Goal: Task Accomplishment & Management: Manage account settings

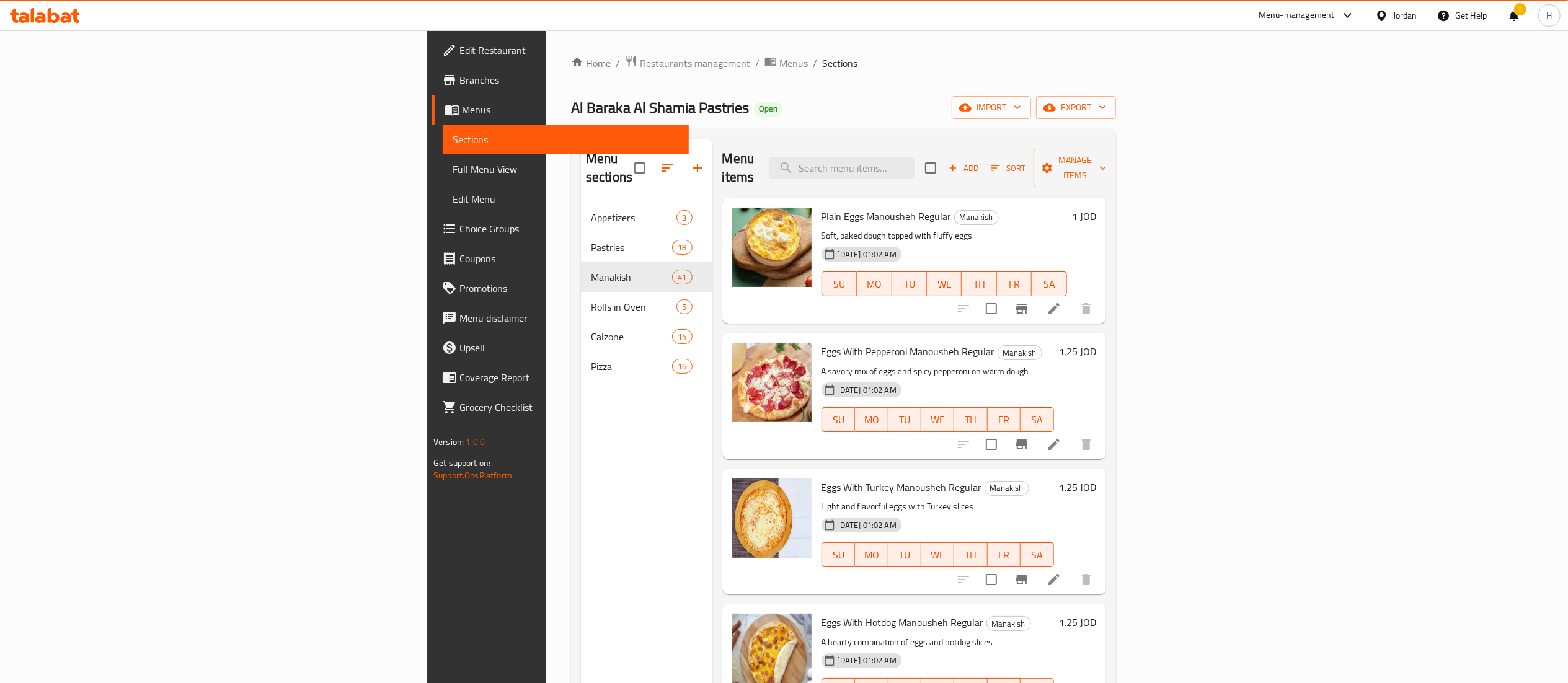
click at [50, 11] on icon at bounding box center [54, 15] width 12 height 15
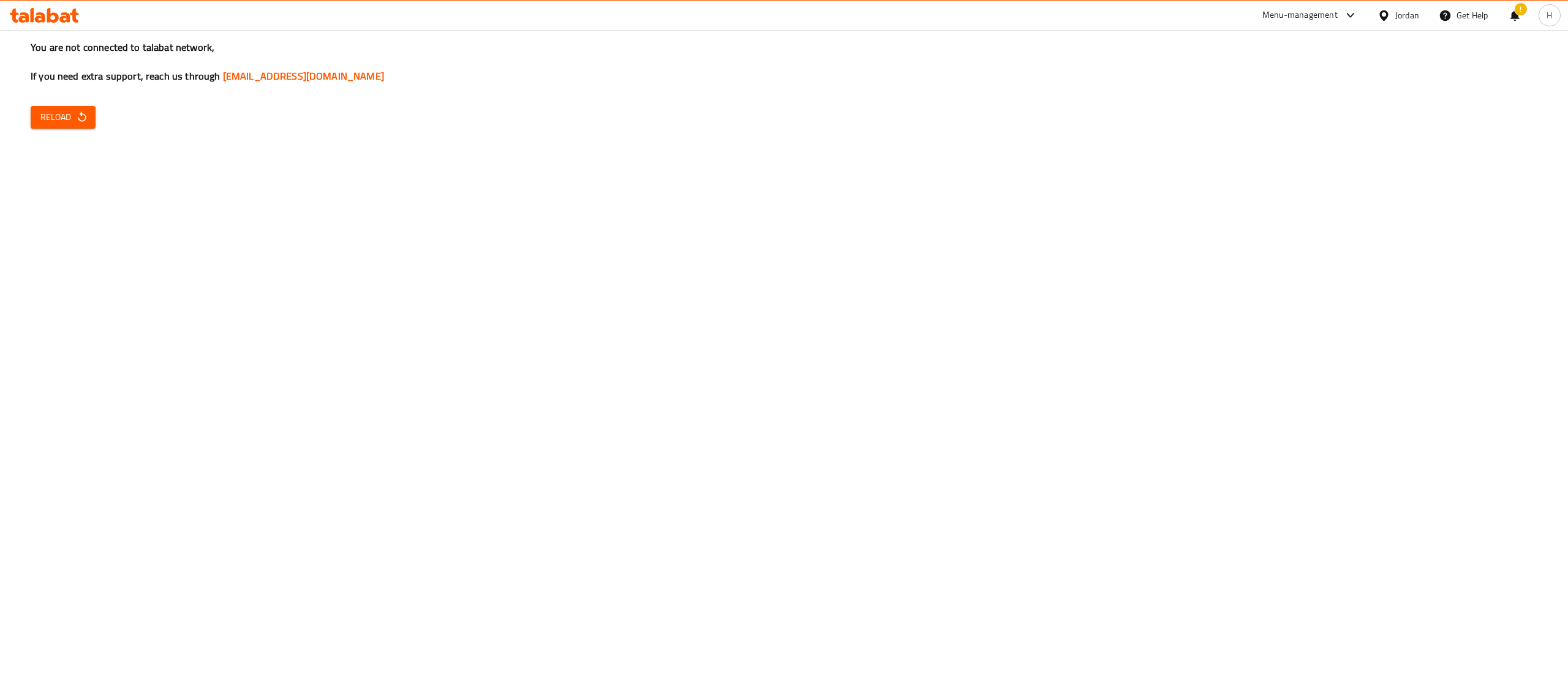
click at [71, 119] on span "Reload" at bounding box center [63, 117] width 45 height 16
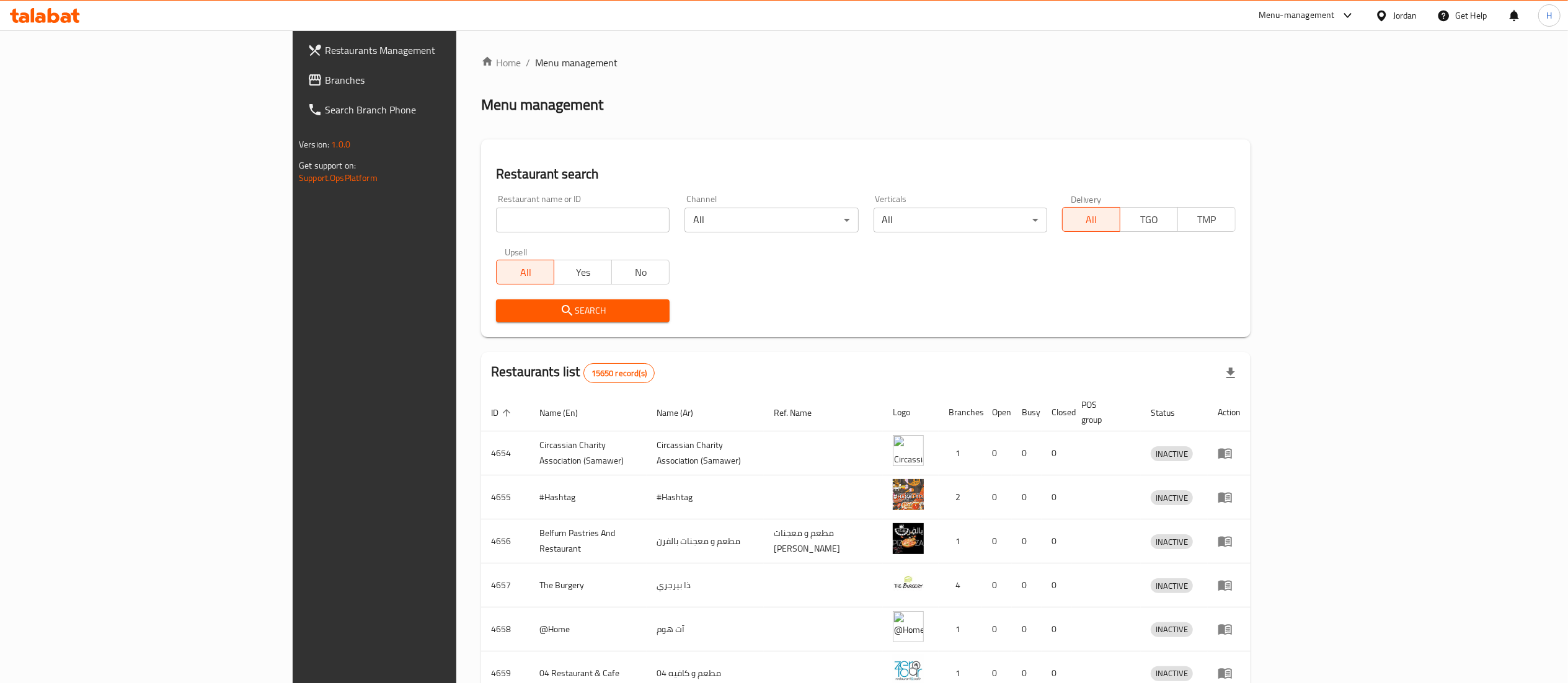
click at [325, 85] on span "Branches" at bounding box center [434, 80] width 219 height 15
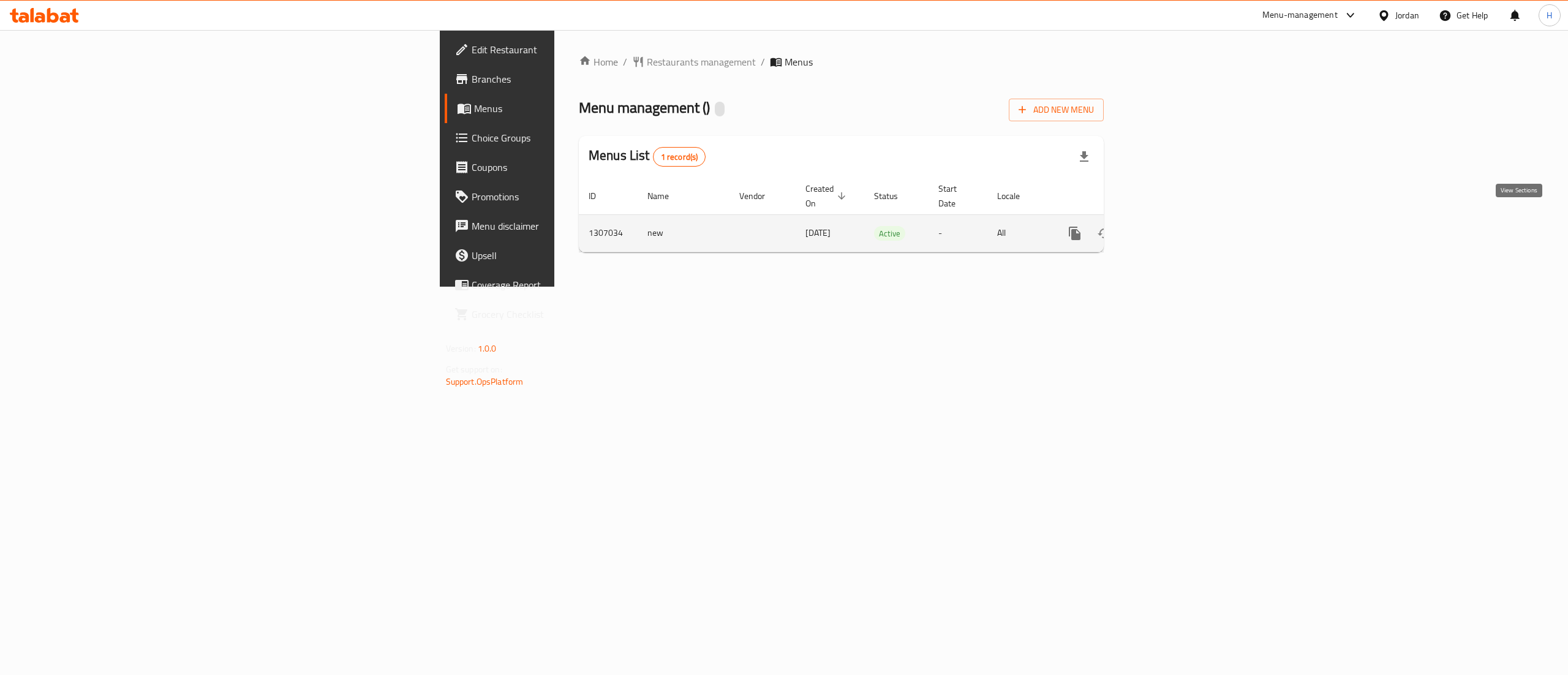
click at [1171, 226] on icon "enhanced table" at bounding box center [1163, 233] width 15 height 15
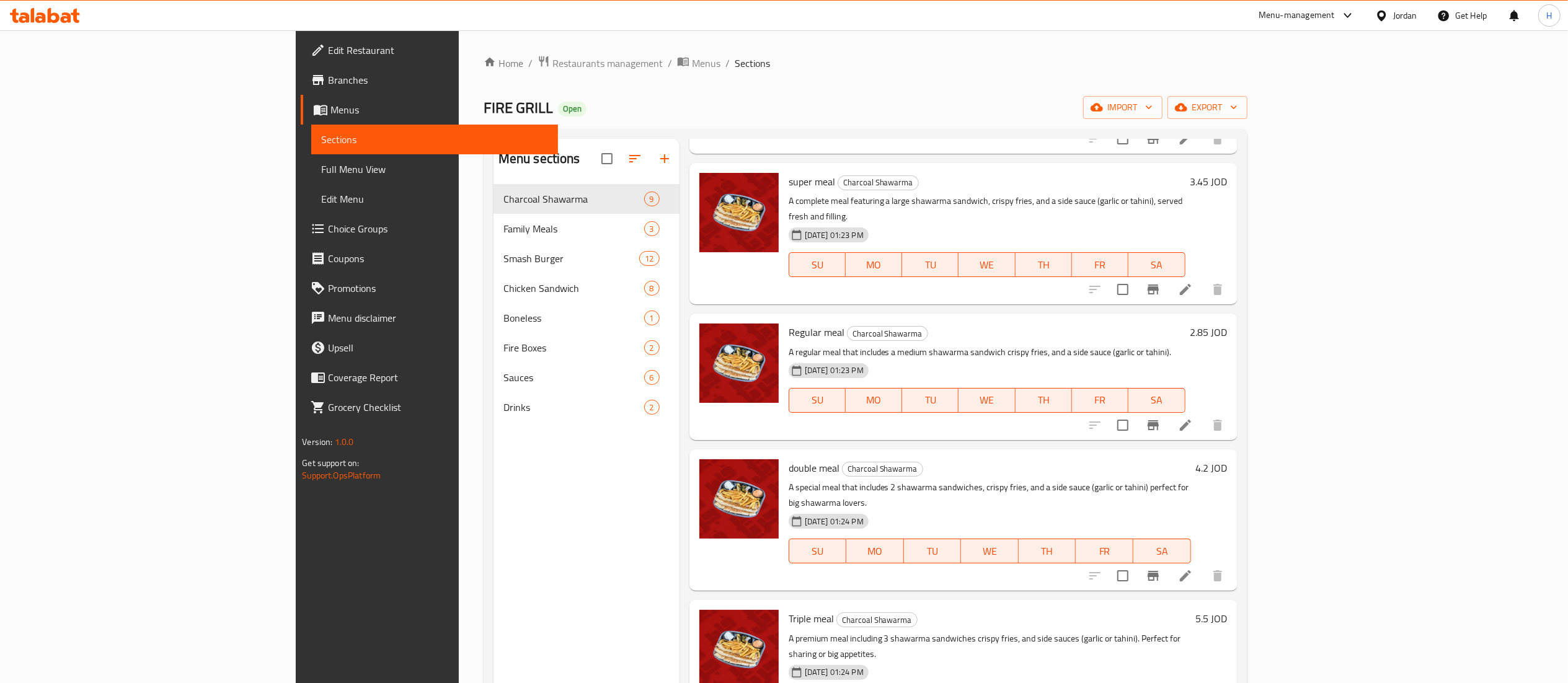
scroll to position [194, 0]
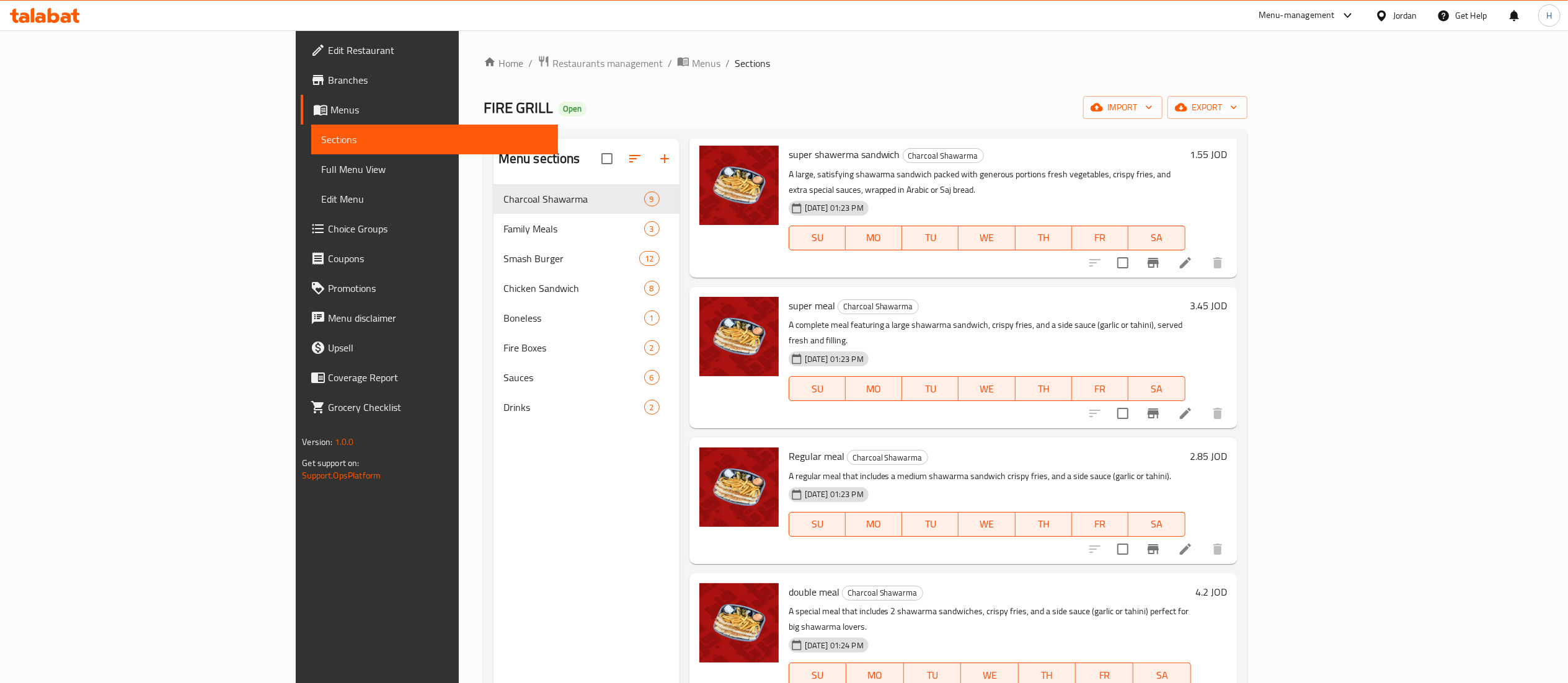
click at [328, 80] on span "Branches" at bounding box center [437, 80] width 219 height 15
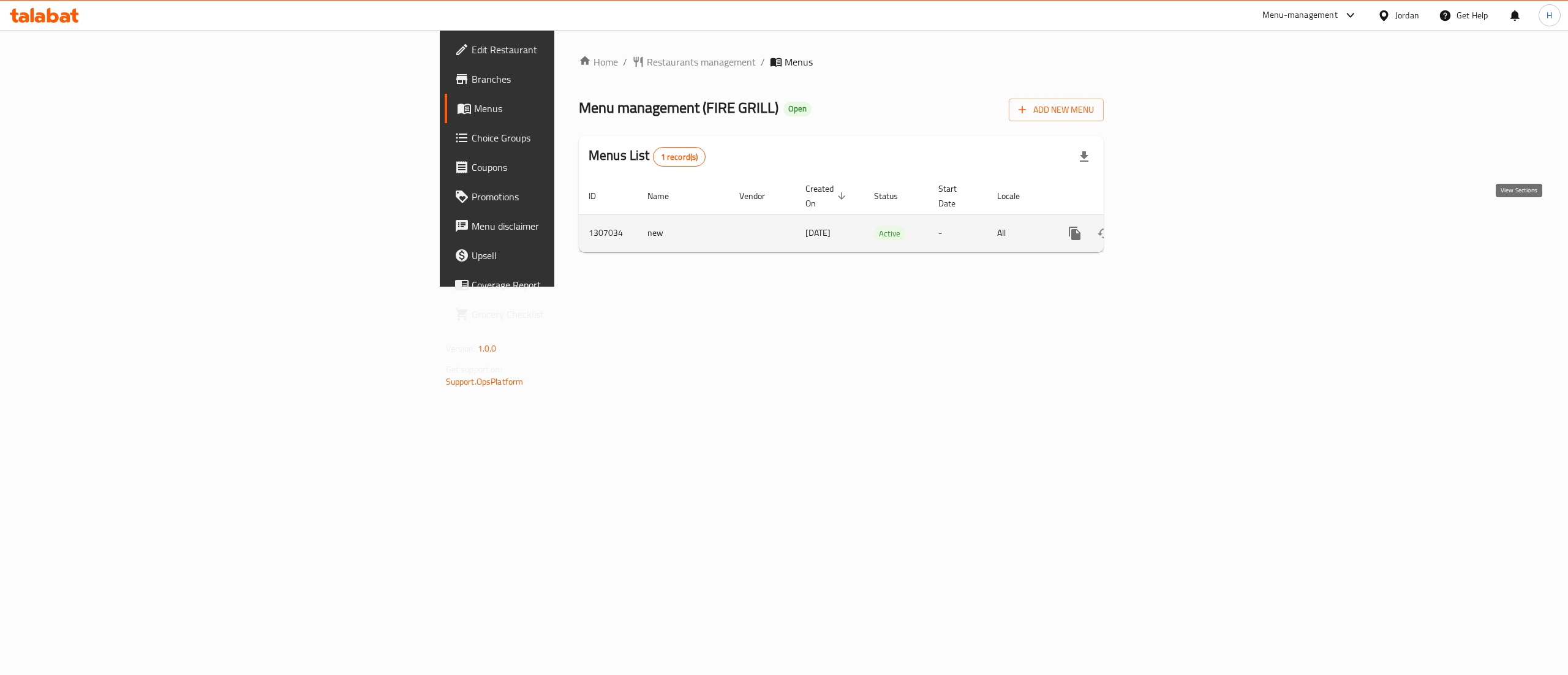
click at [1171, 226] on icon "enhanced table" at bounding box center [1163, 233] width 15 height 15
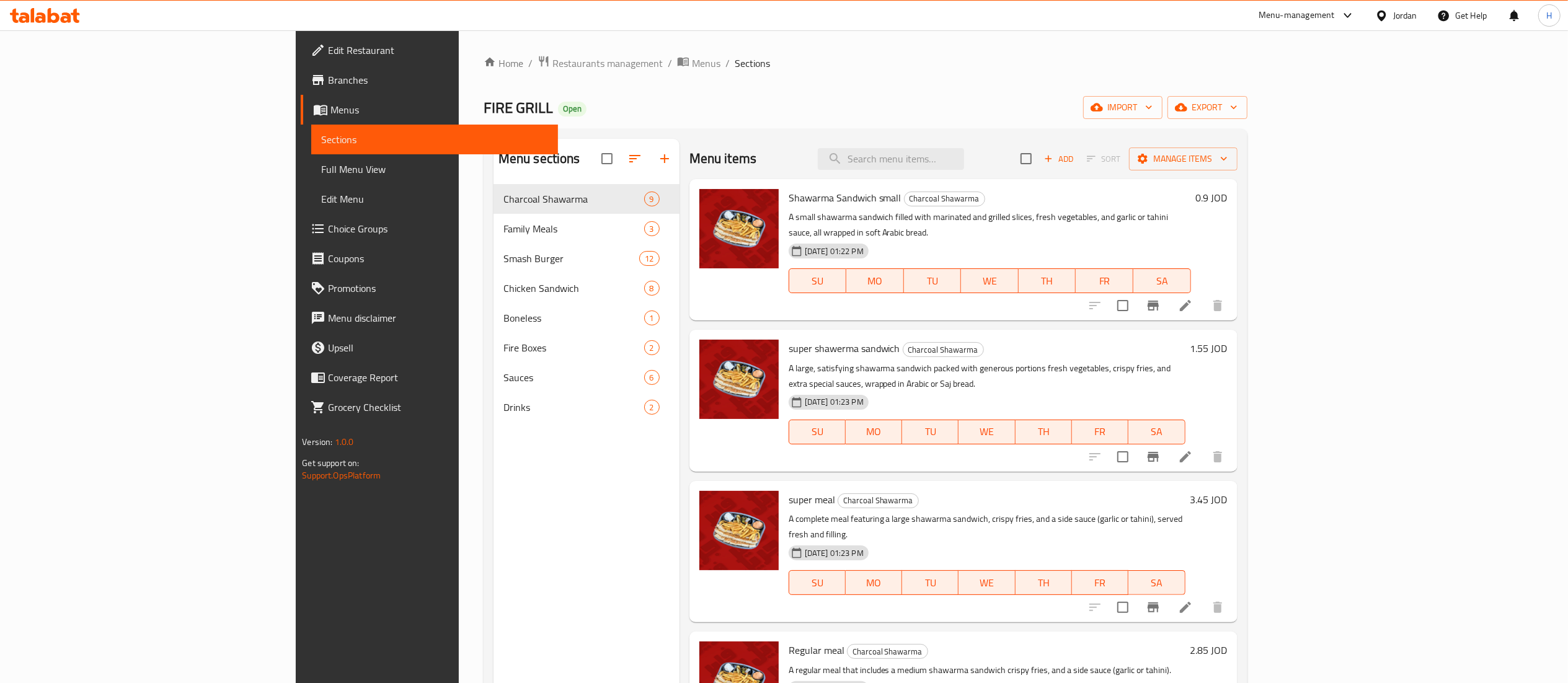
click at [49, 21] on icon at bounding box center [54, 15] width 12 height 15
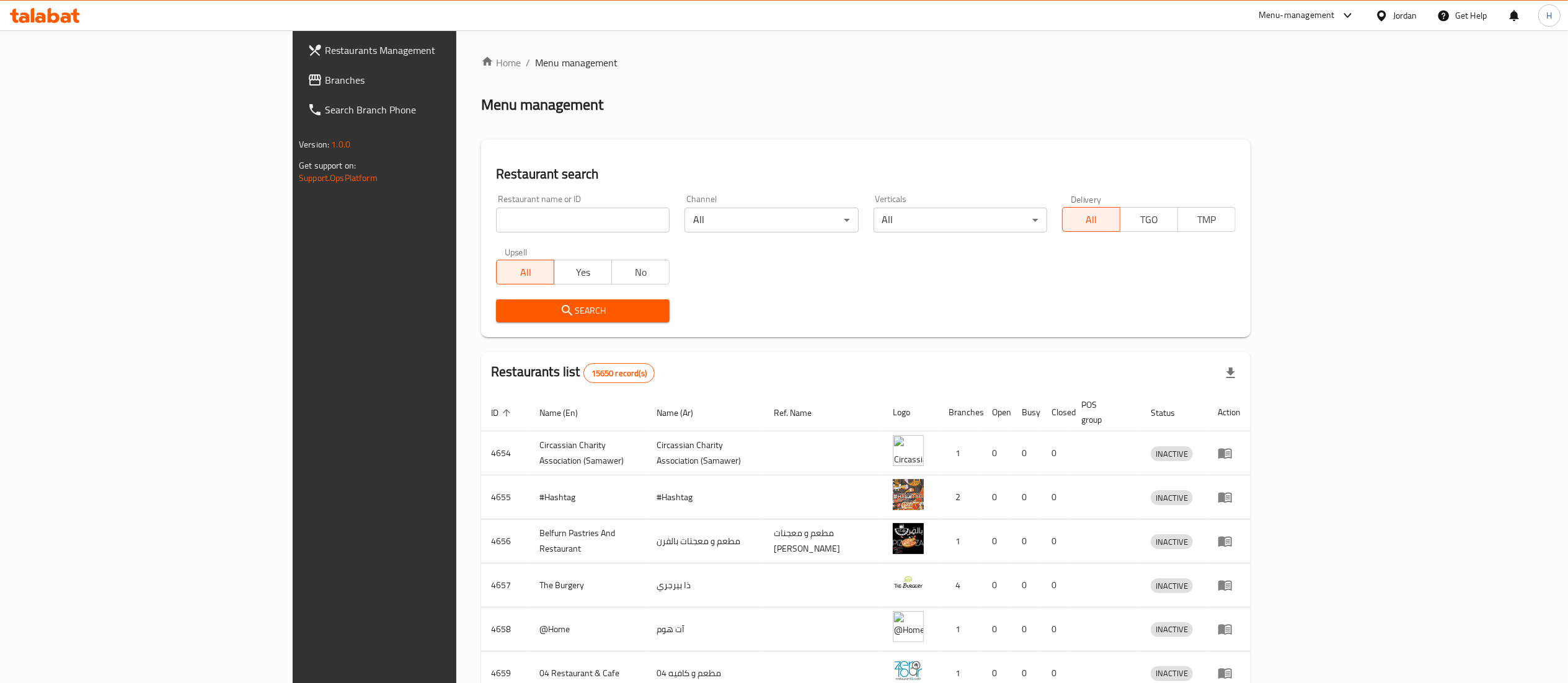
click at [496, 218] on input "search" at bounding box center [582, 220] width 173 height 25
paste input "623072"
type input "623072"
click button "Search" at bounding box center [582, 311] width 173 height 23
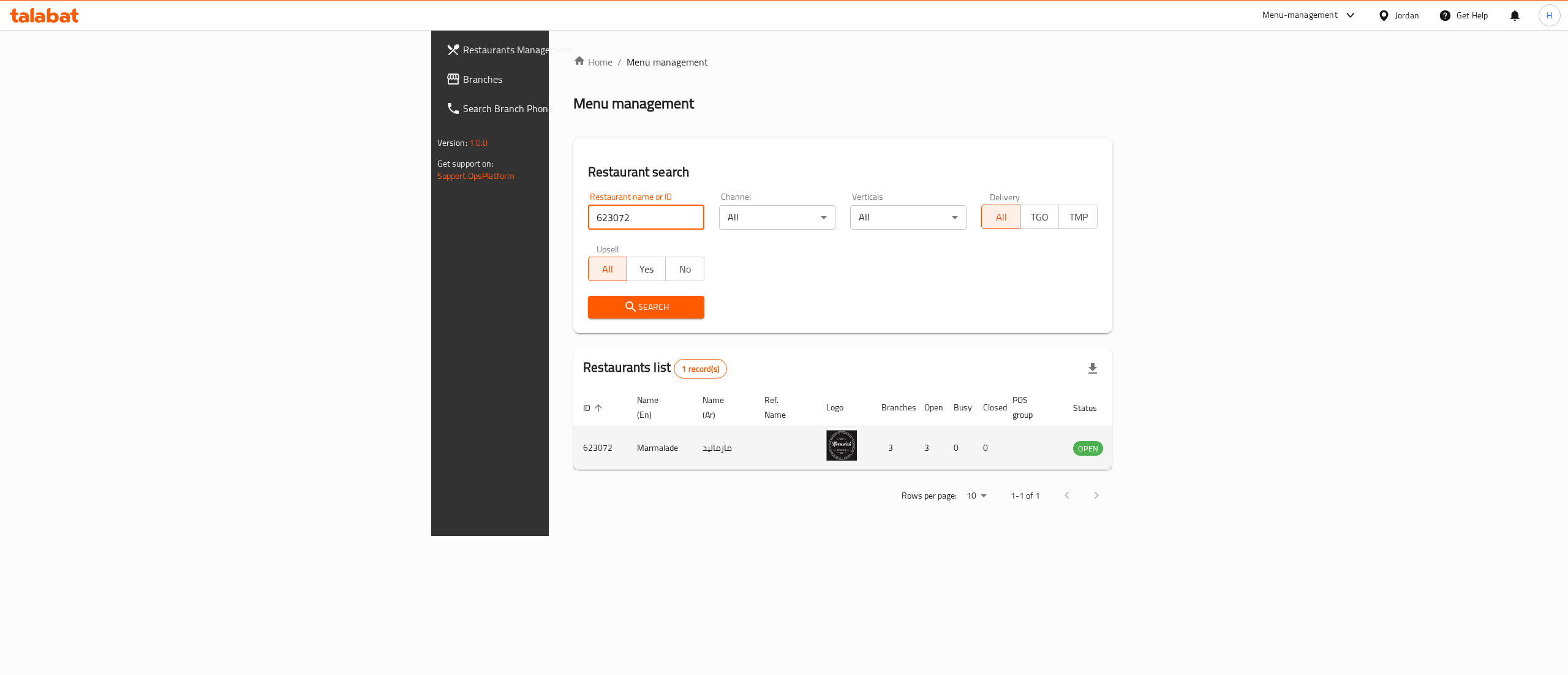
click at [1152, 444] on icon "enhanced table" at bounding box center [1145, 449] width 14 height 11
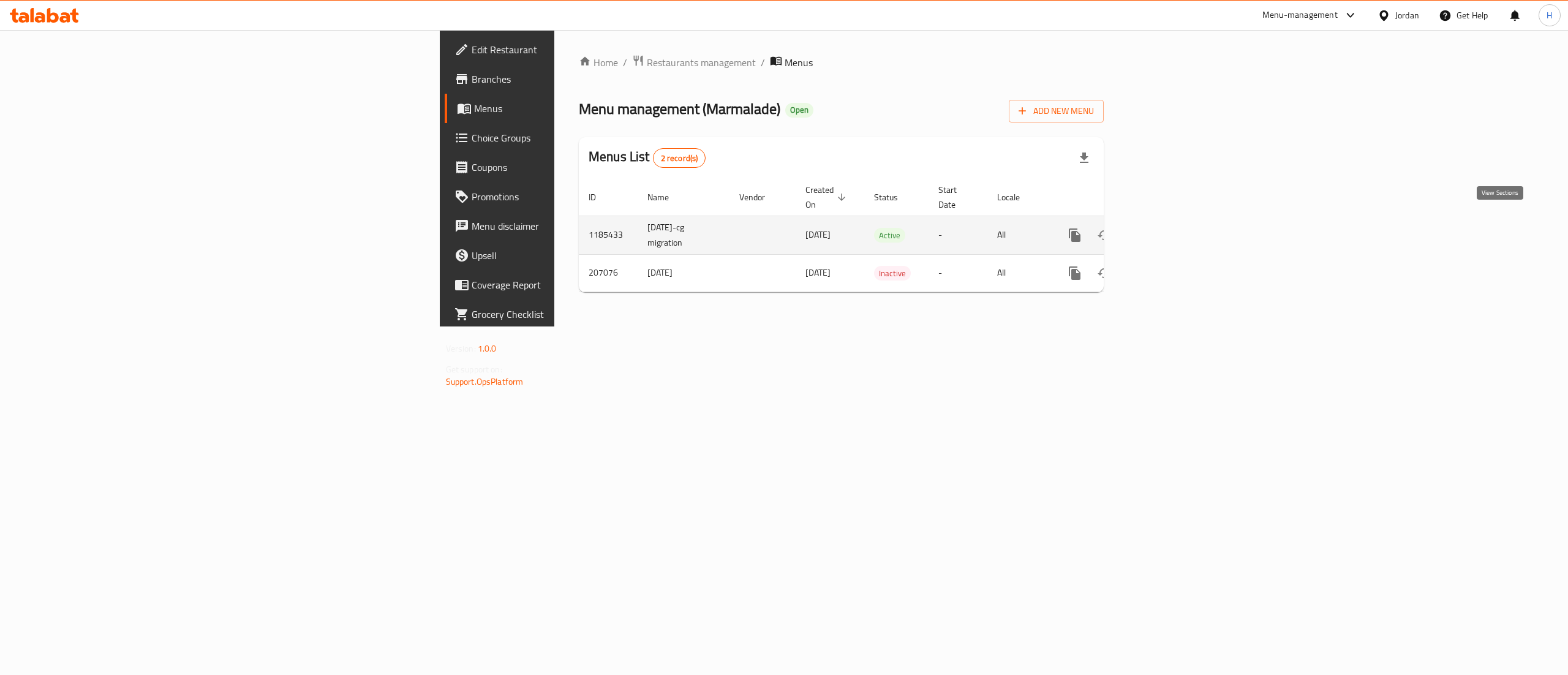
click at [1169, 229] on icon "enhanced table" at bounding box center [1163, 234] width 11 height 11
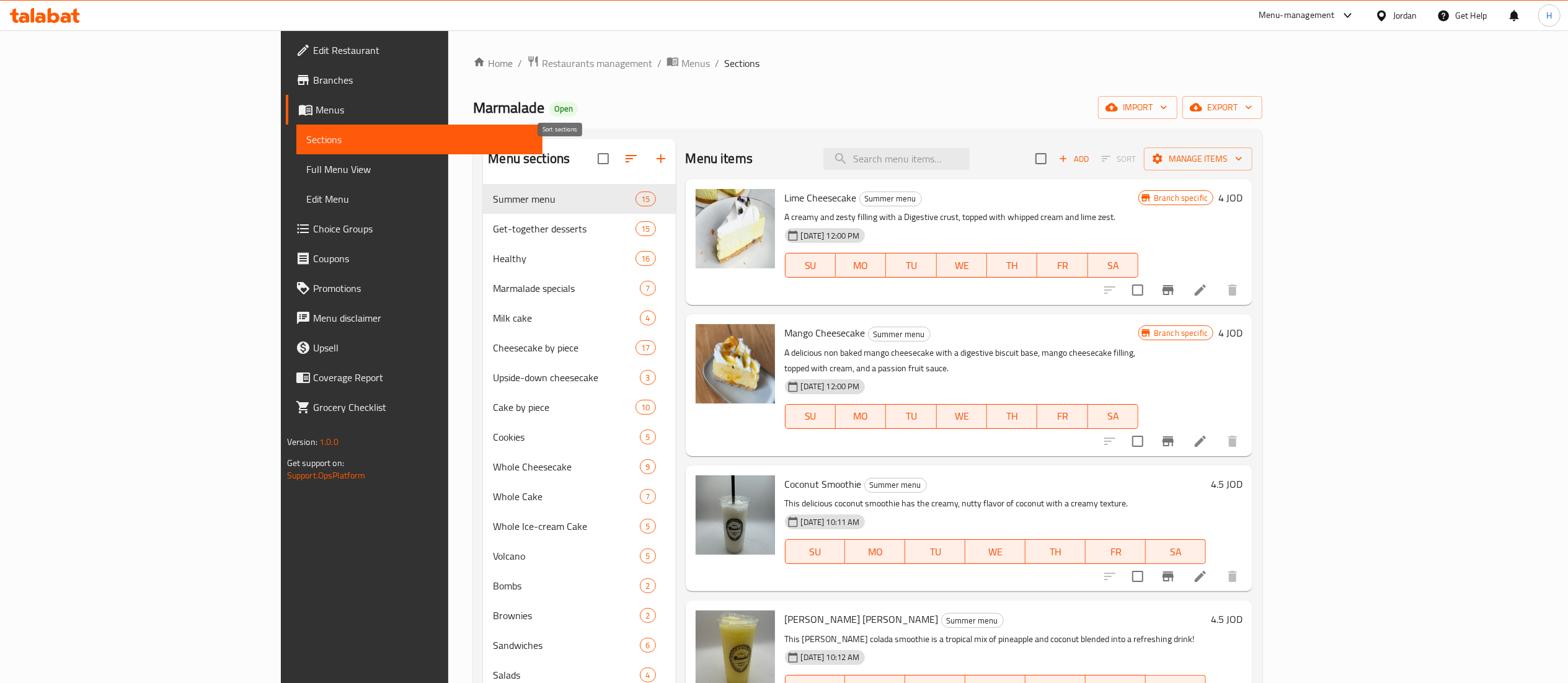
click at [623, 153] on icon "button" at bounding box center [630, 158] width 15 height 15
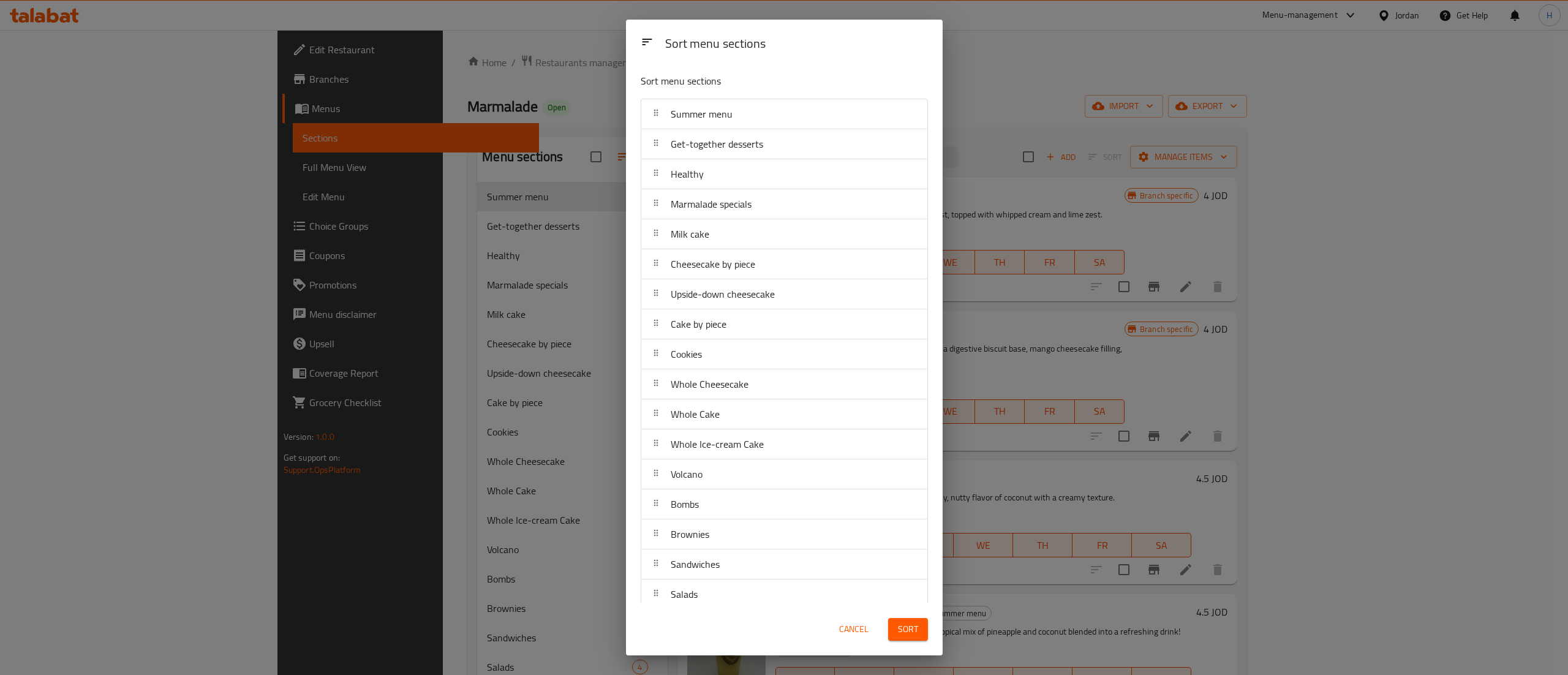
click at [856, 634] on span "Cancel" at bounding box center [854, 630] width 30 height 16
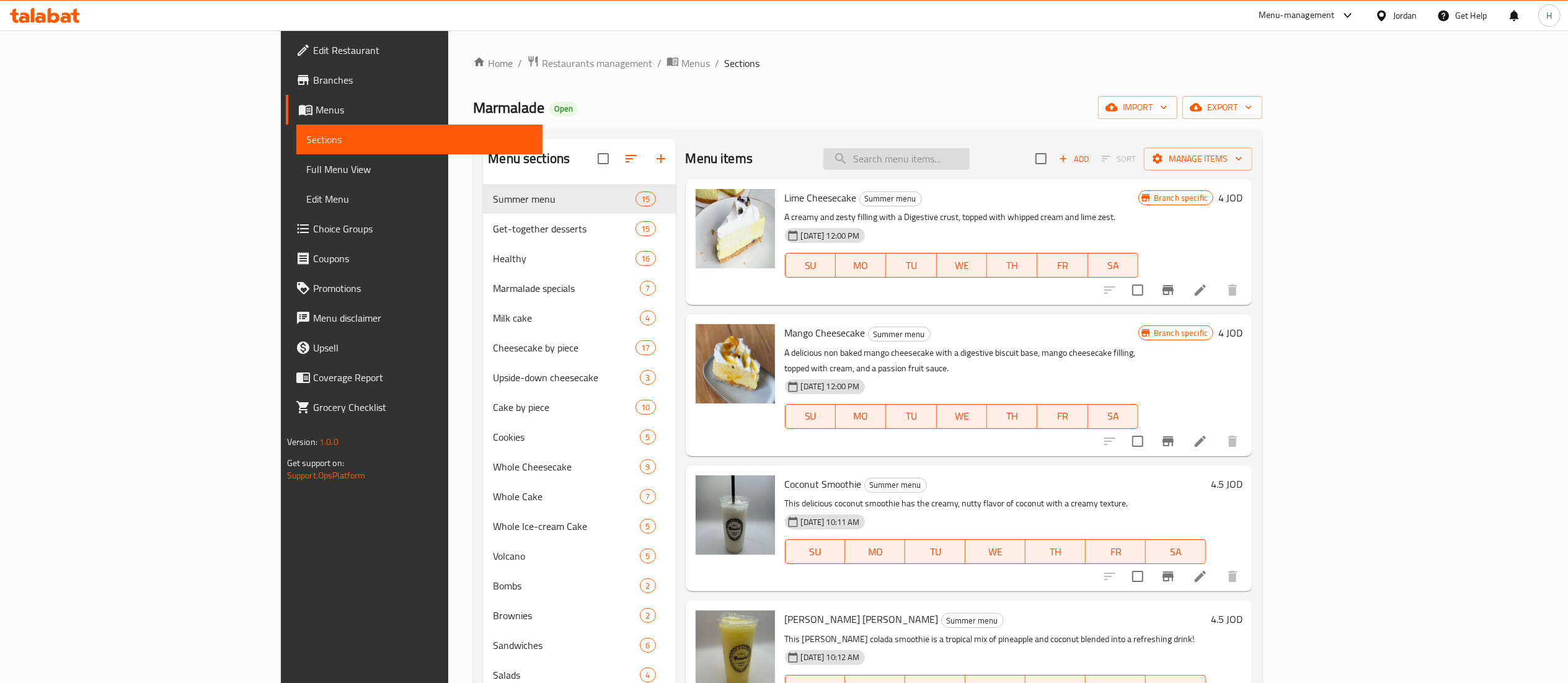
click at [970, 168] on input "search" at bounding box center [896, 159] width 146 height 22
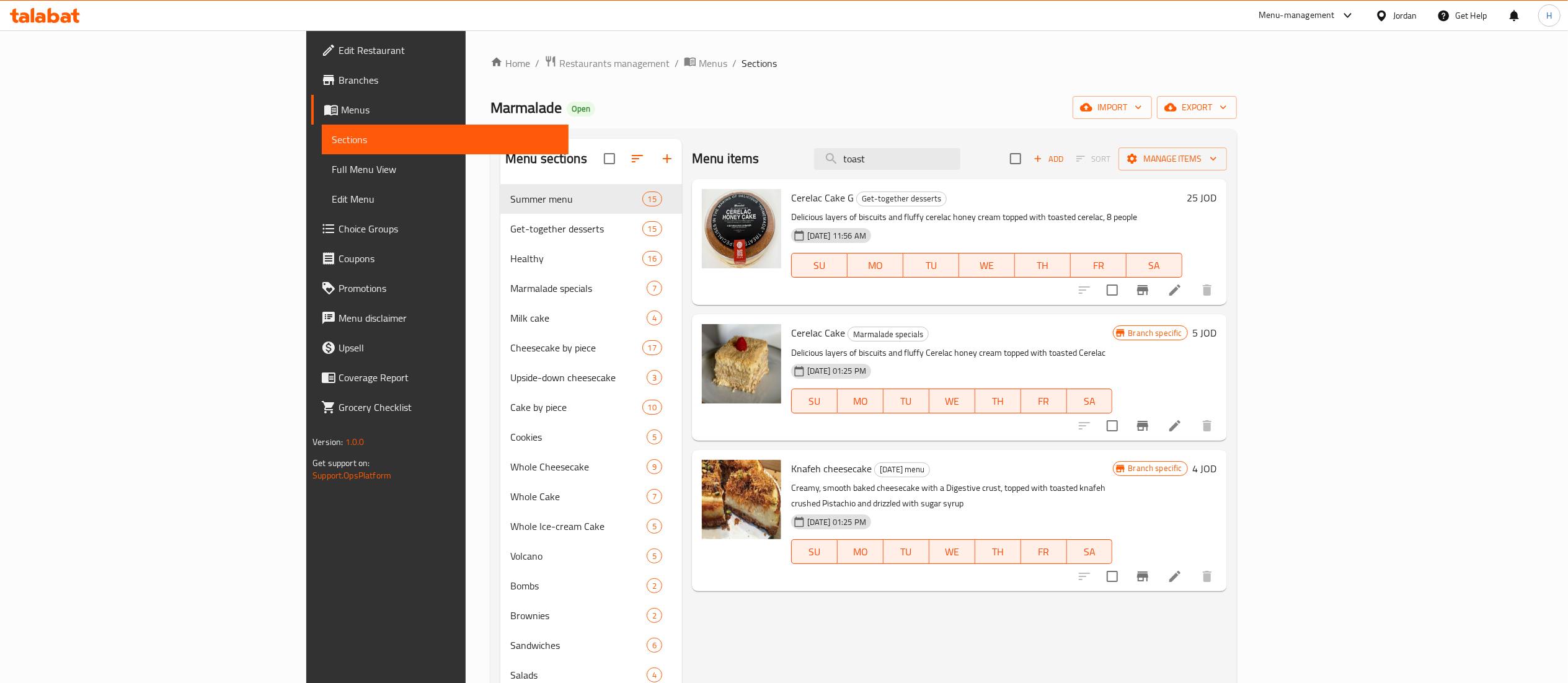
click at [909, 634] on div "Menu items toast Add Sort Manage items Cerelac Cake G Get-together desserts Del…" at bounding box center [954, 536] width 545 height 795
click at [960, 151] on input "toast" at bounding box center [887, 159] width 146 height 22
type input "t"
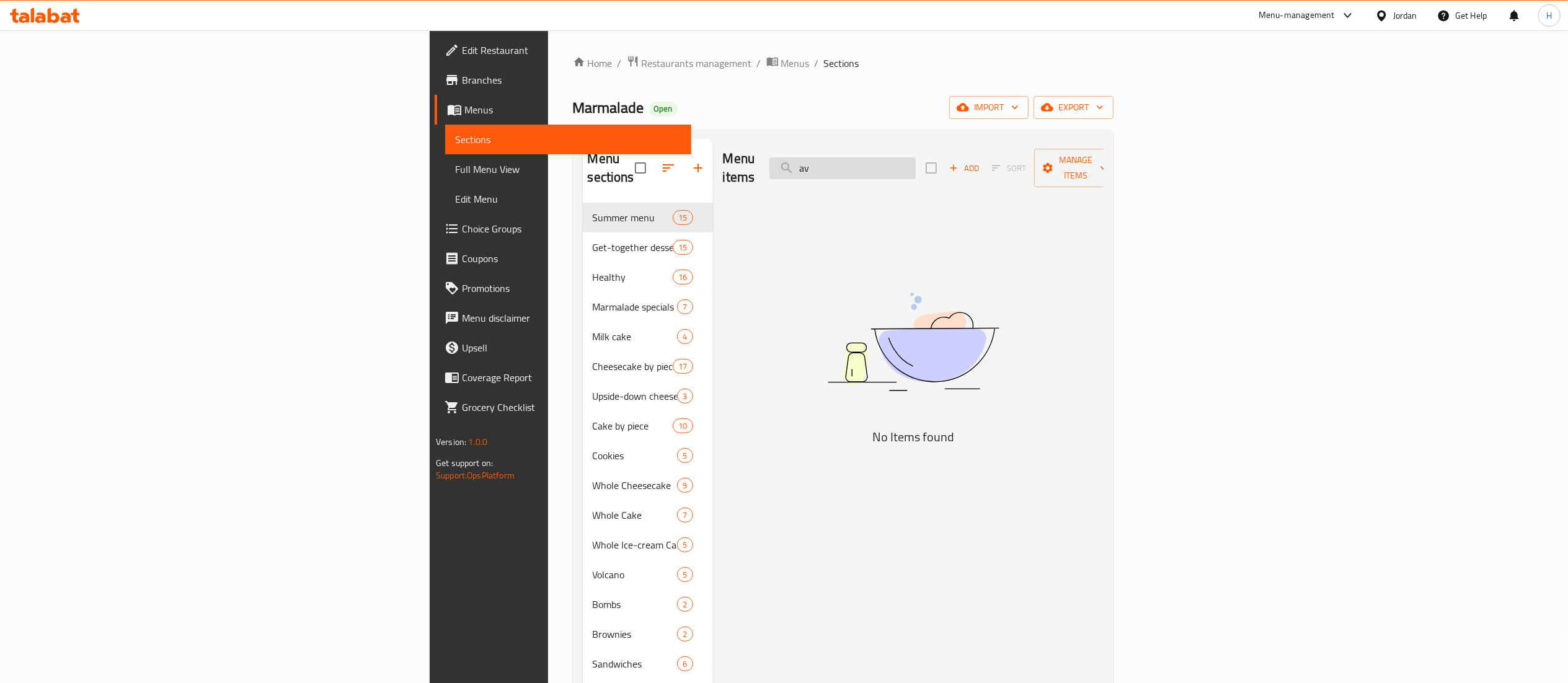
type input "a"
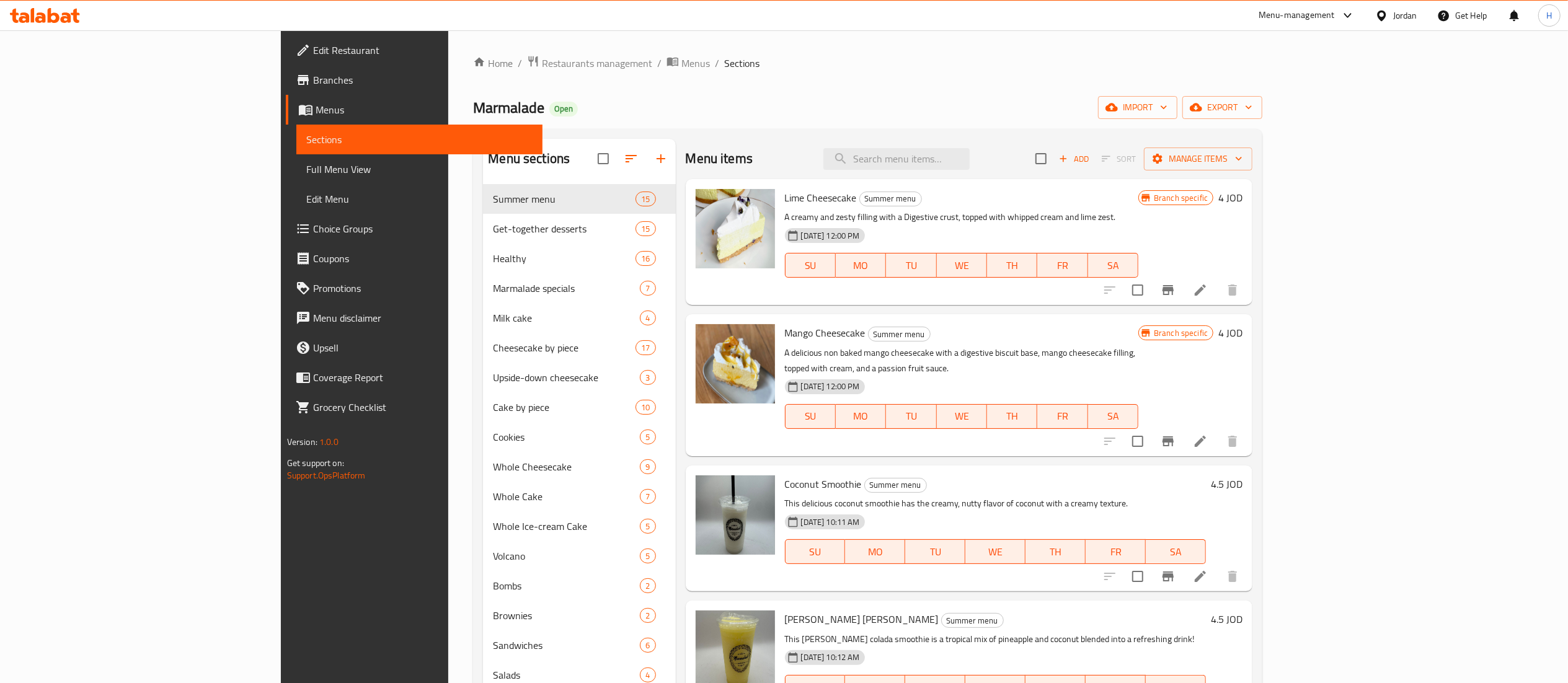
click at [66, 17] on icon at bounding box center [66, 17] width 11 height 11
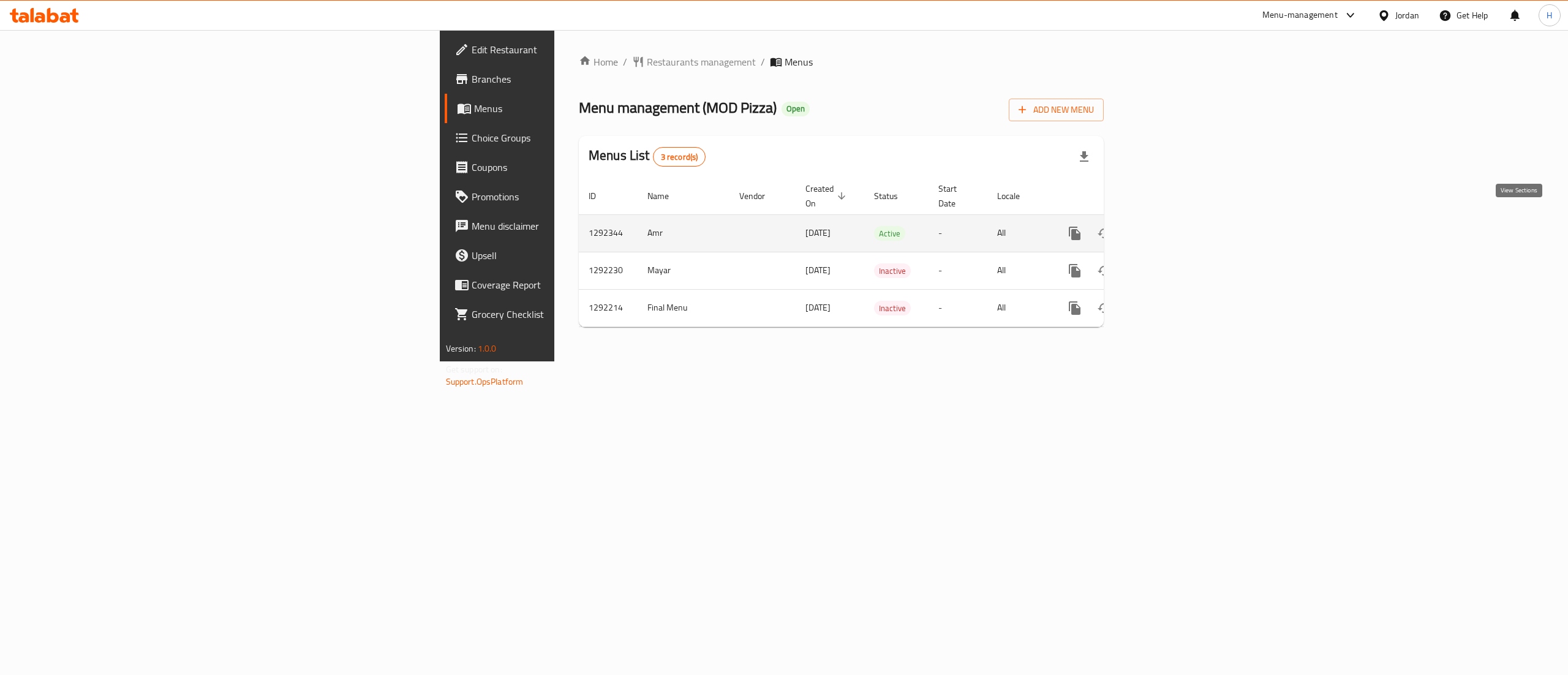
click at [1171, 226] on icon "enhanced table" at bounding box center [1163, 233] width 15 height 15
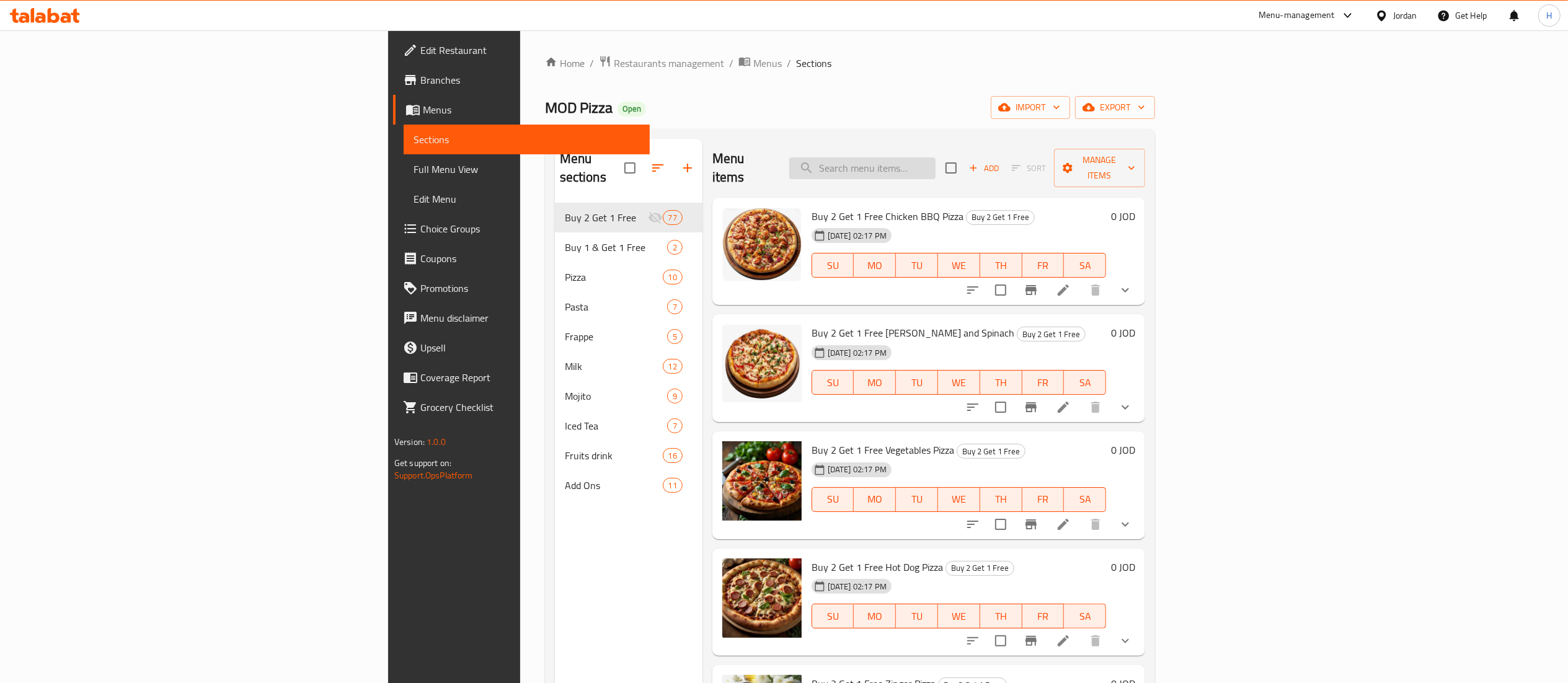
click at [936, 157] on input "search" at bounding box center [862, 168] width 146 height 22
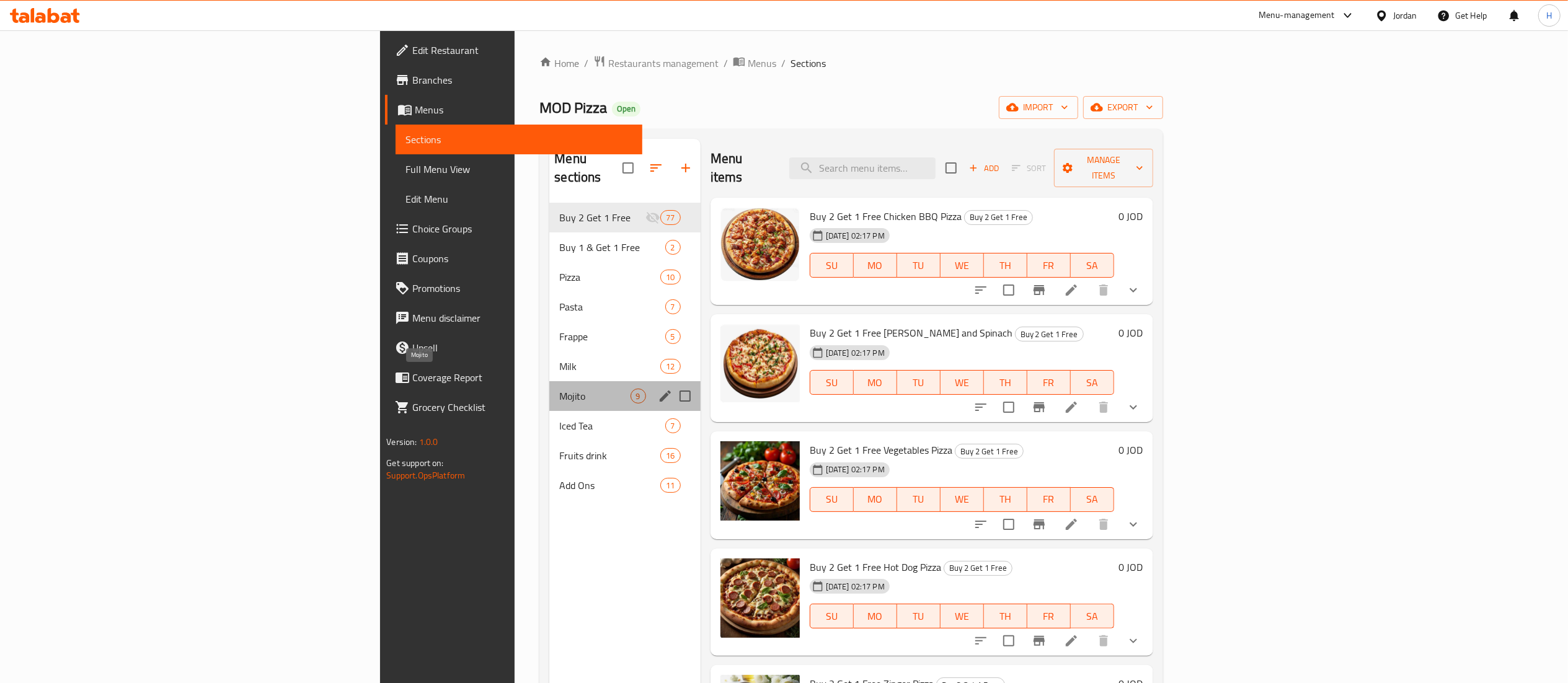
click at [560, 388] on span "Mojito" at bounding box center [594, 395] width 71 height 15
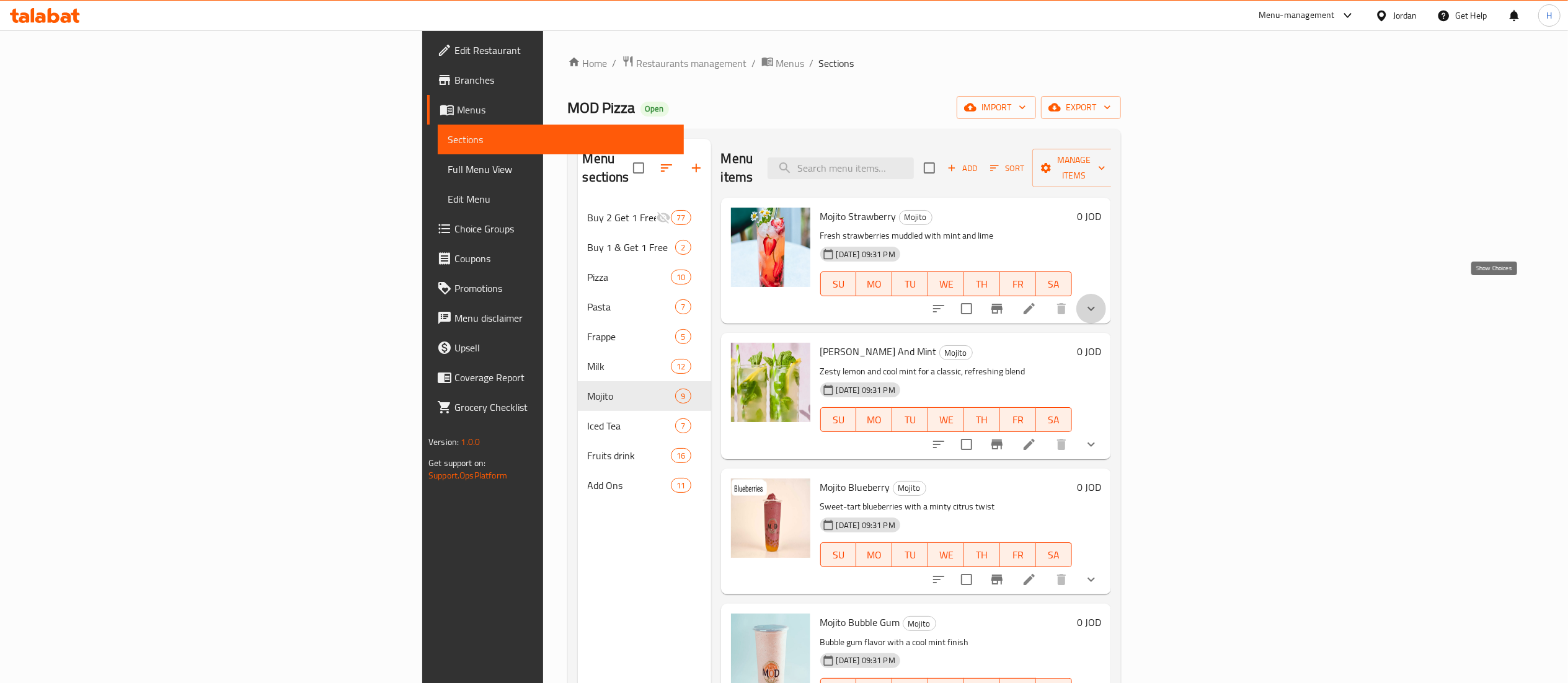
click at [1098, 302] on icon "show more" at bounding box center [1090, 309] width 15 height 15
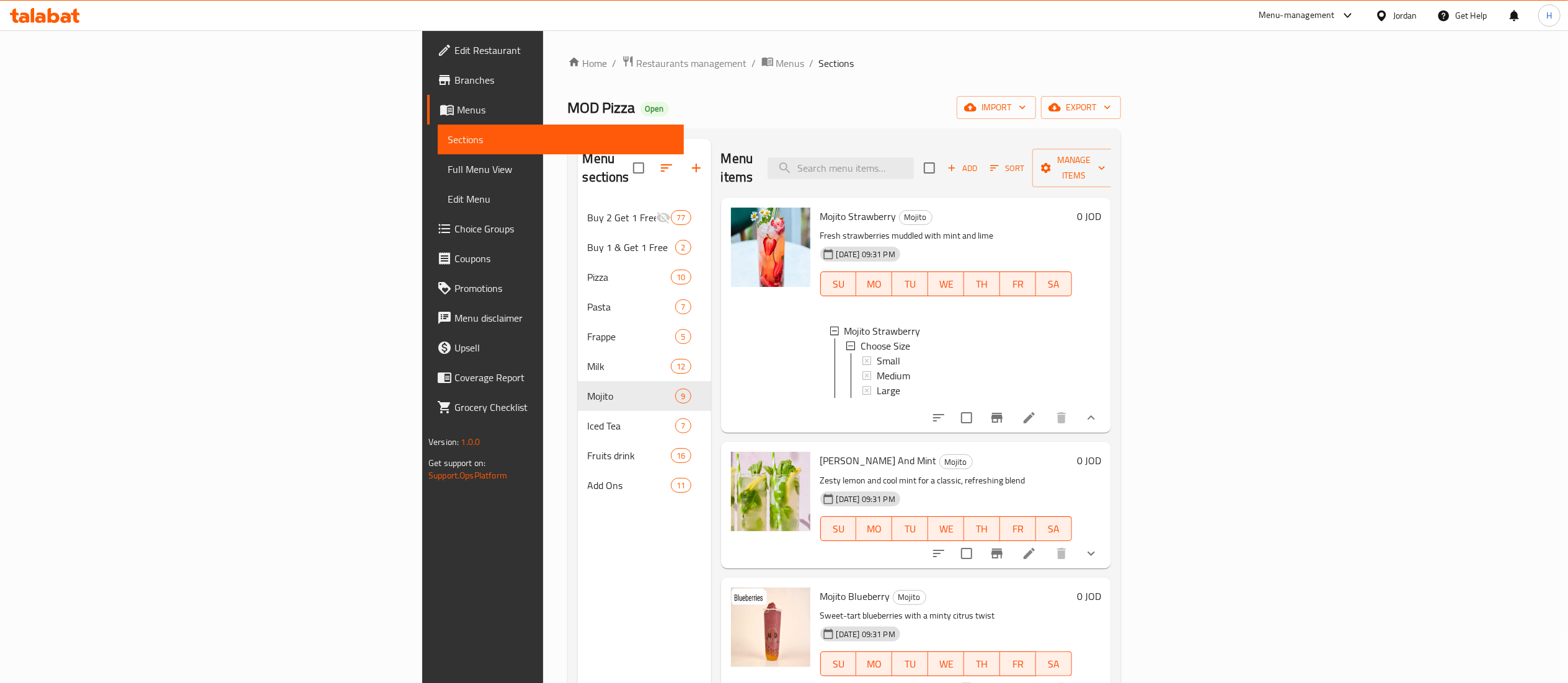
click at [36, 4] on div at bounding box center [45, 15] width 90 height 25
click at [35, 17] on icon at bounding box center [45, 15] width 70 height 15
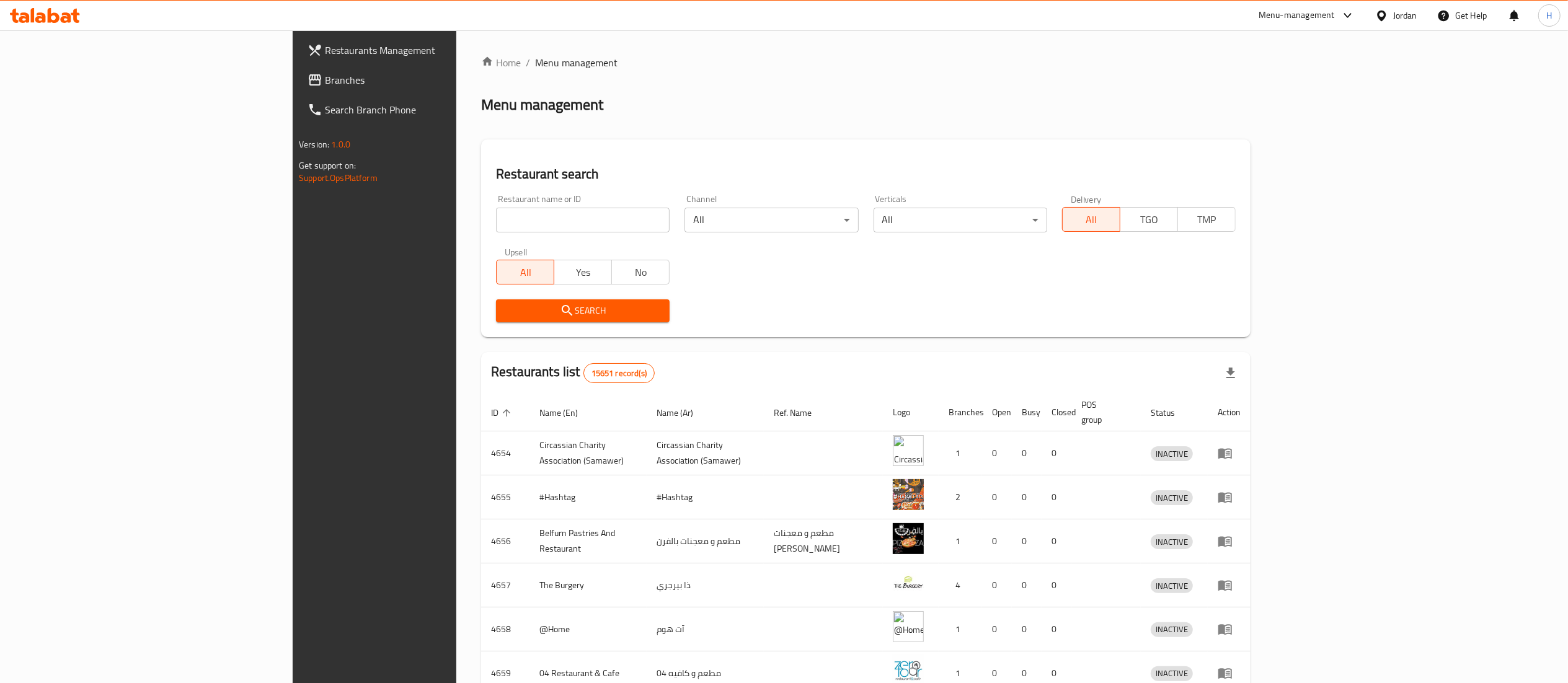
click at [325, 78] on span "Branches" at bounding box center [434, 80] width 219 height 15
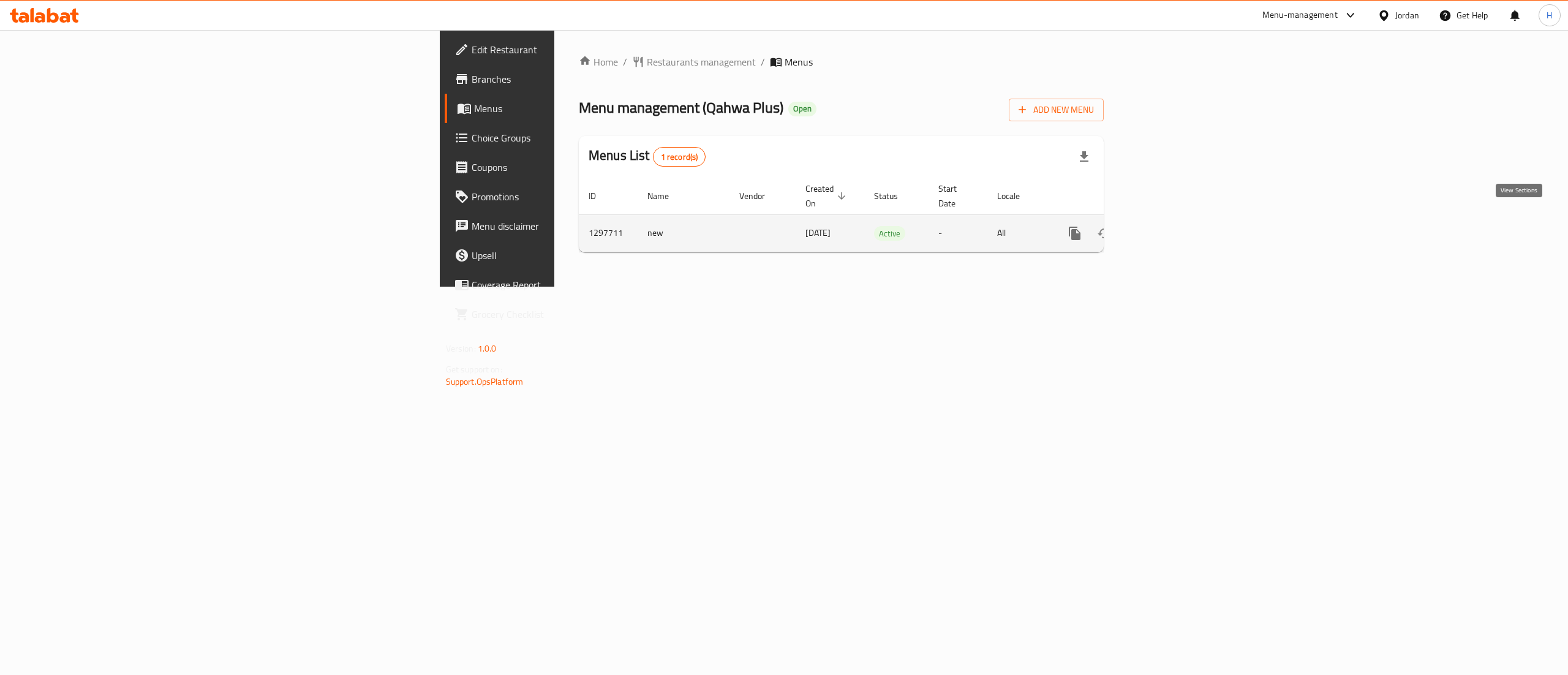
click at [1169, 228] on icon "enhanced table" at bounding box center [1163, 233] width 11 height 11
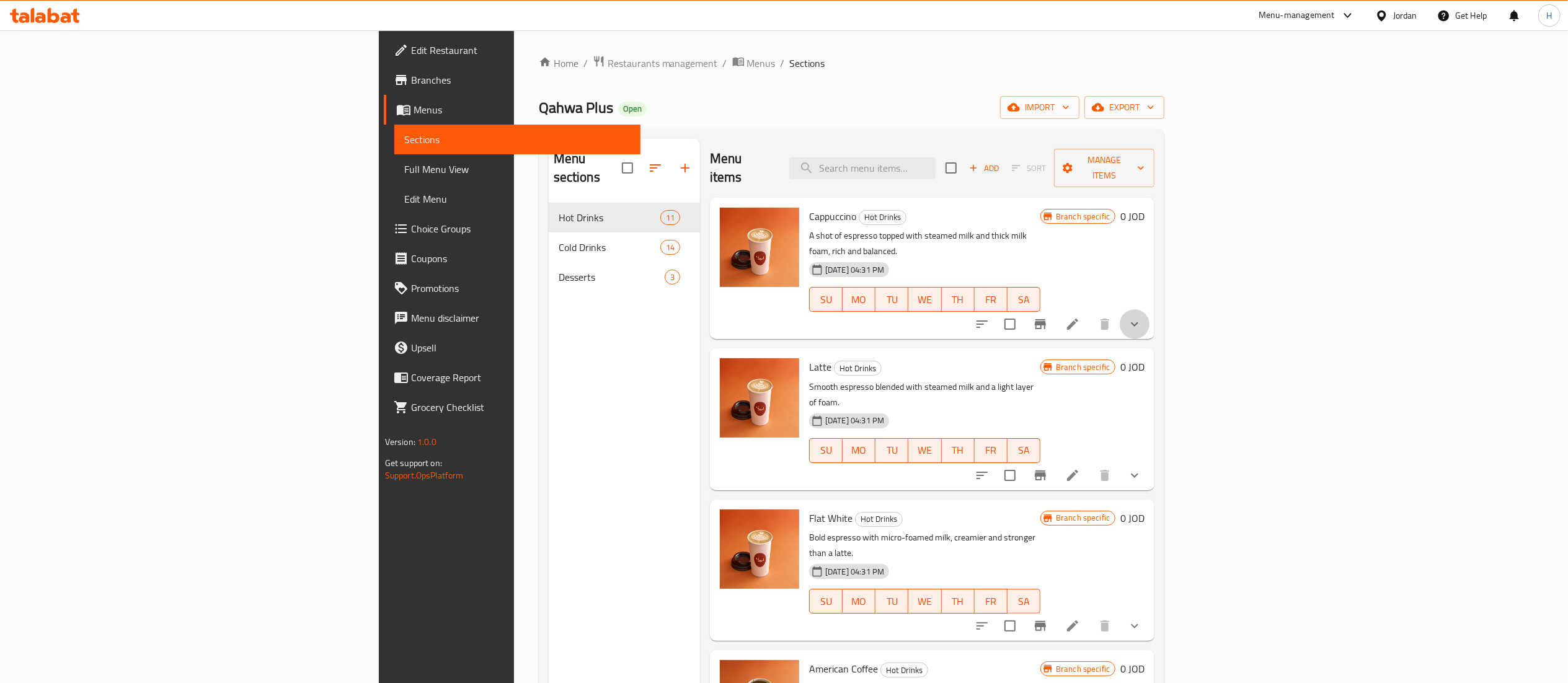
click at [1149, 310] on button "show more" at bounding box center [1134, 325] width 30 height 30
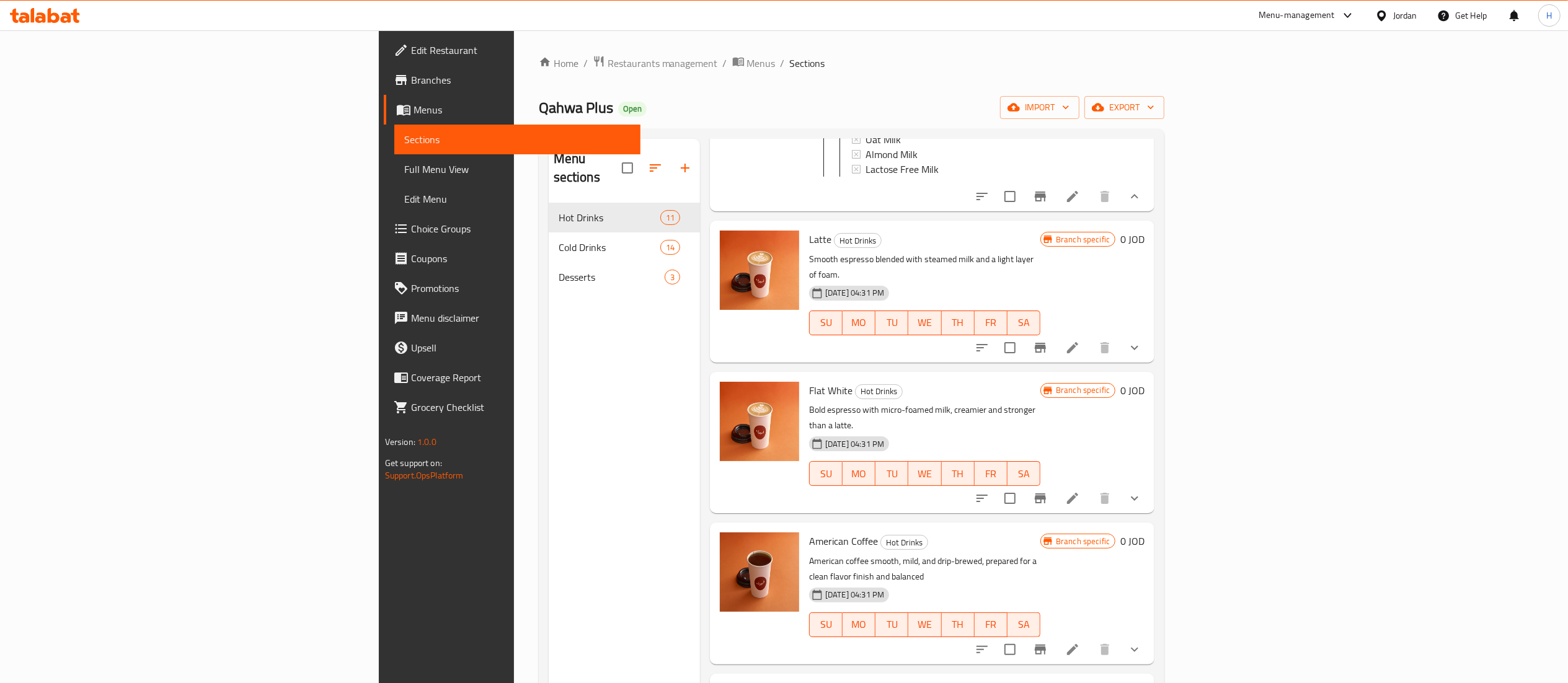
scroll to position [372, 0]
click at [1142, 340] on icon "show more" at bounding box center [1134, 346] width 15 height 15
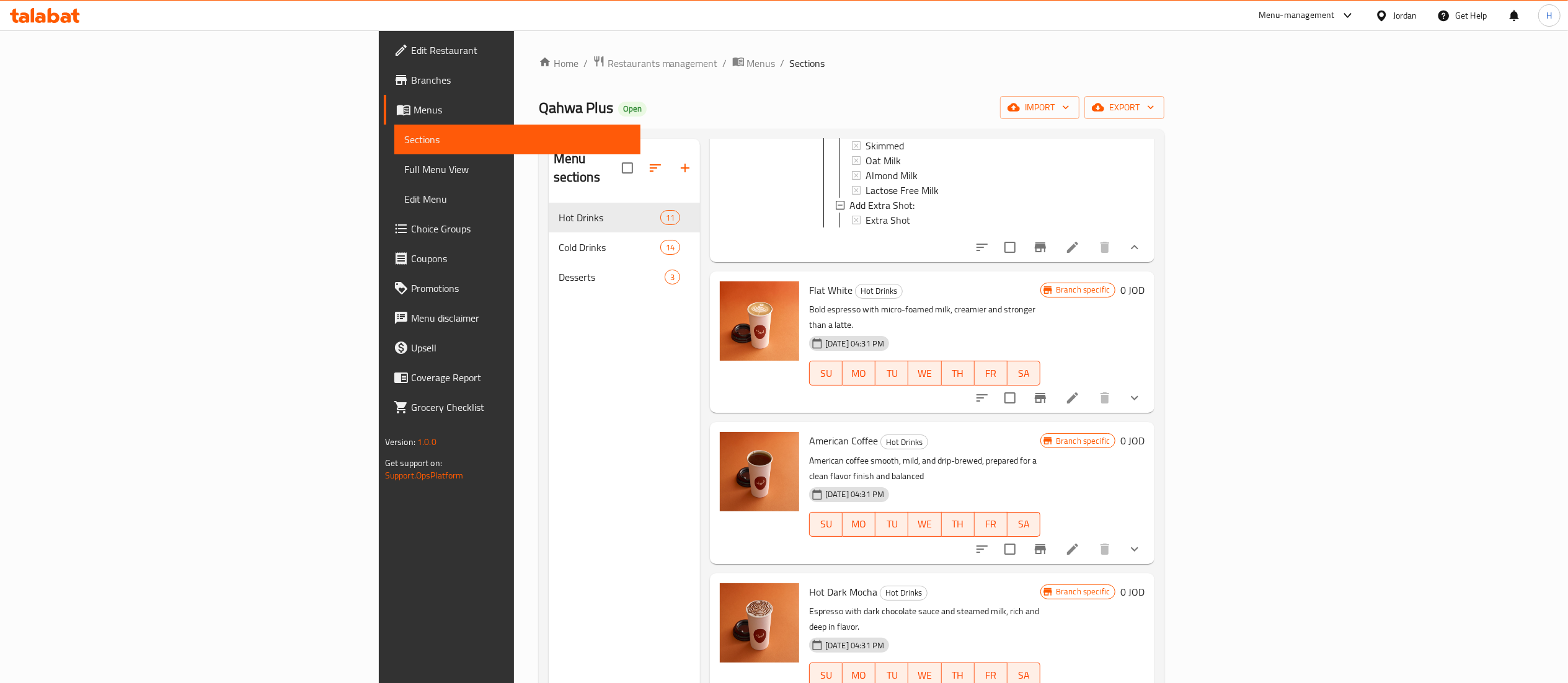
scroll to position [620, 0]
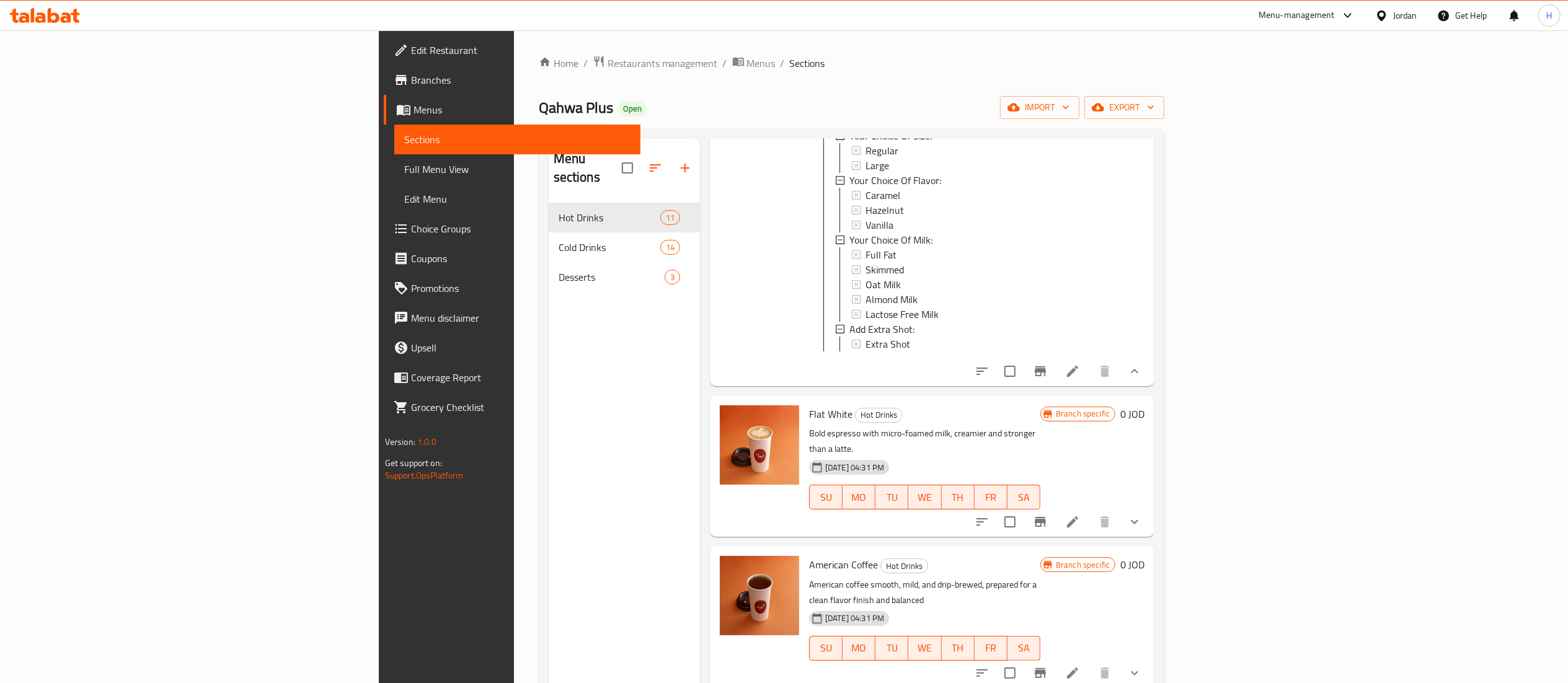
click at [411, 236] on span "Choice Groups" at bounding box center [521, 228] width 219 height 15
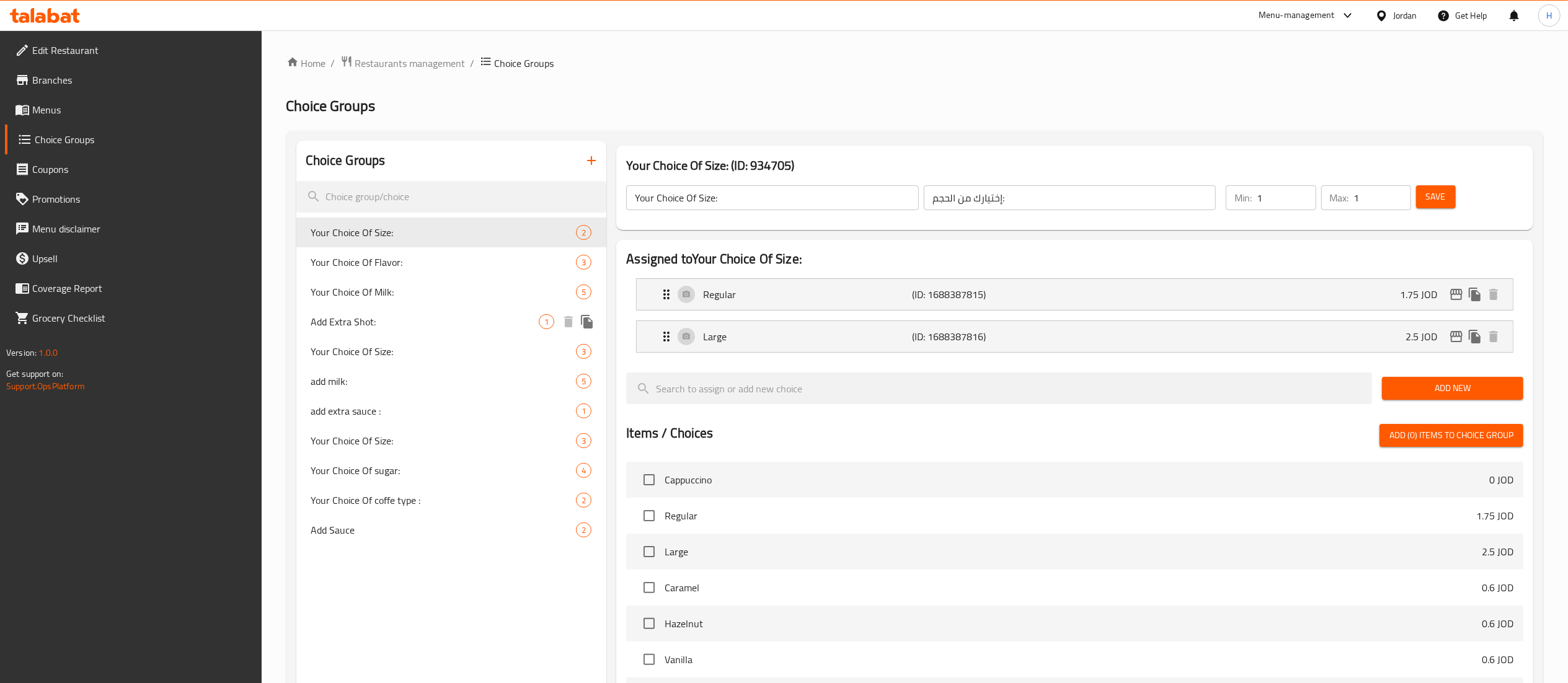
click at [410, 317] on span "Add Extra Shot:" at bounding box center [425, 322] width 228 height 15
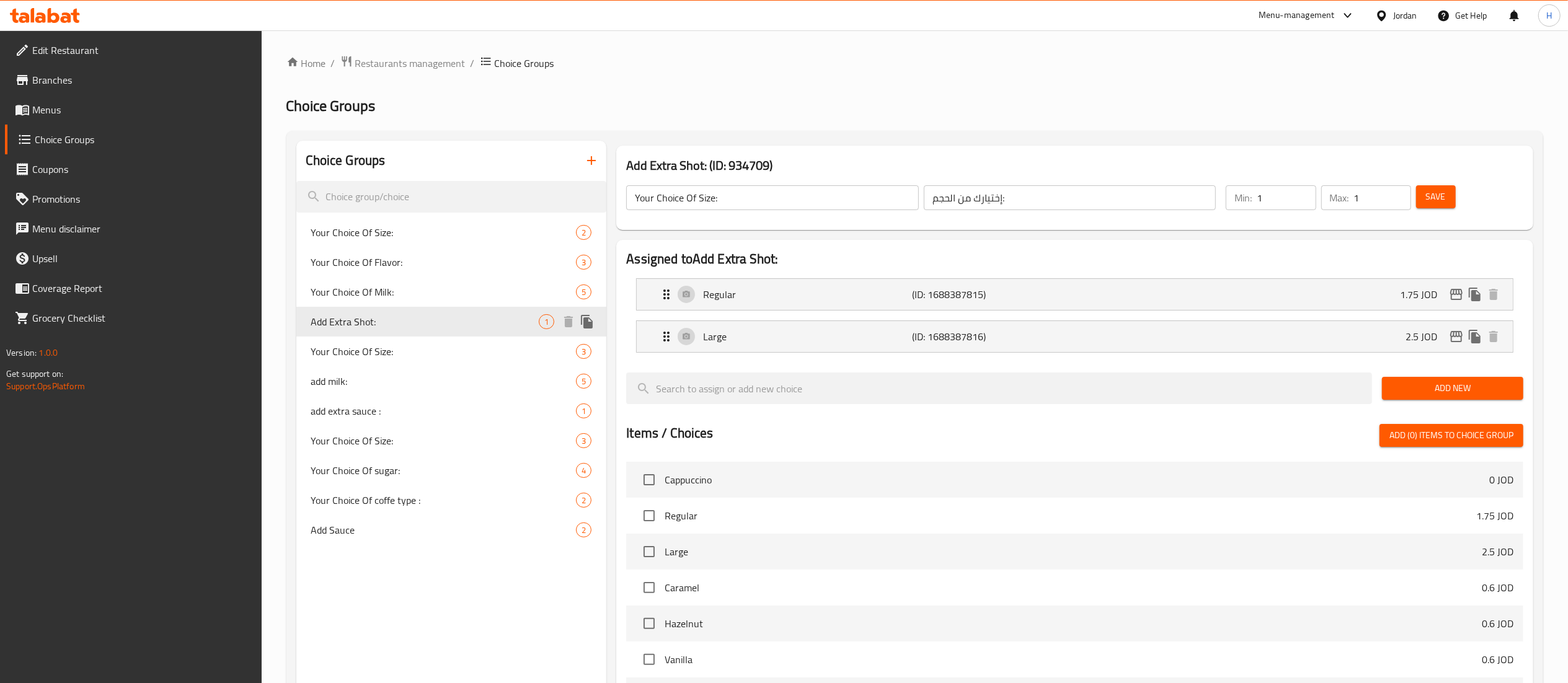
type input "Add Extra Shot:"
type input "أضف شوت إضافية:"
type input "0"
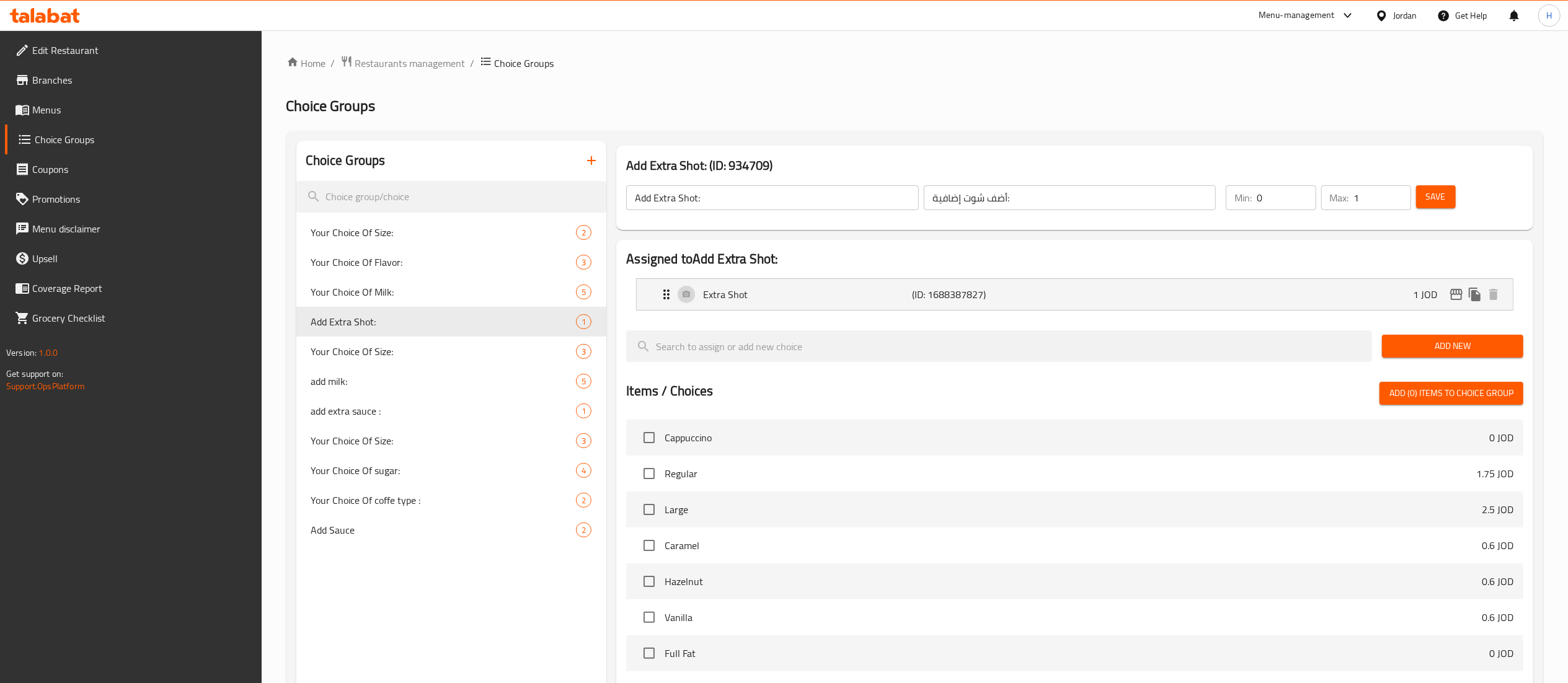
click at [1439, 349] on span "Add New" at bounding box center [1453, 346] width 121 height 16
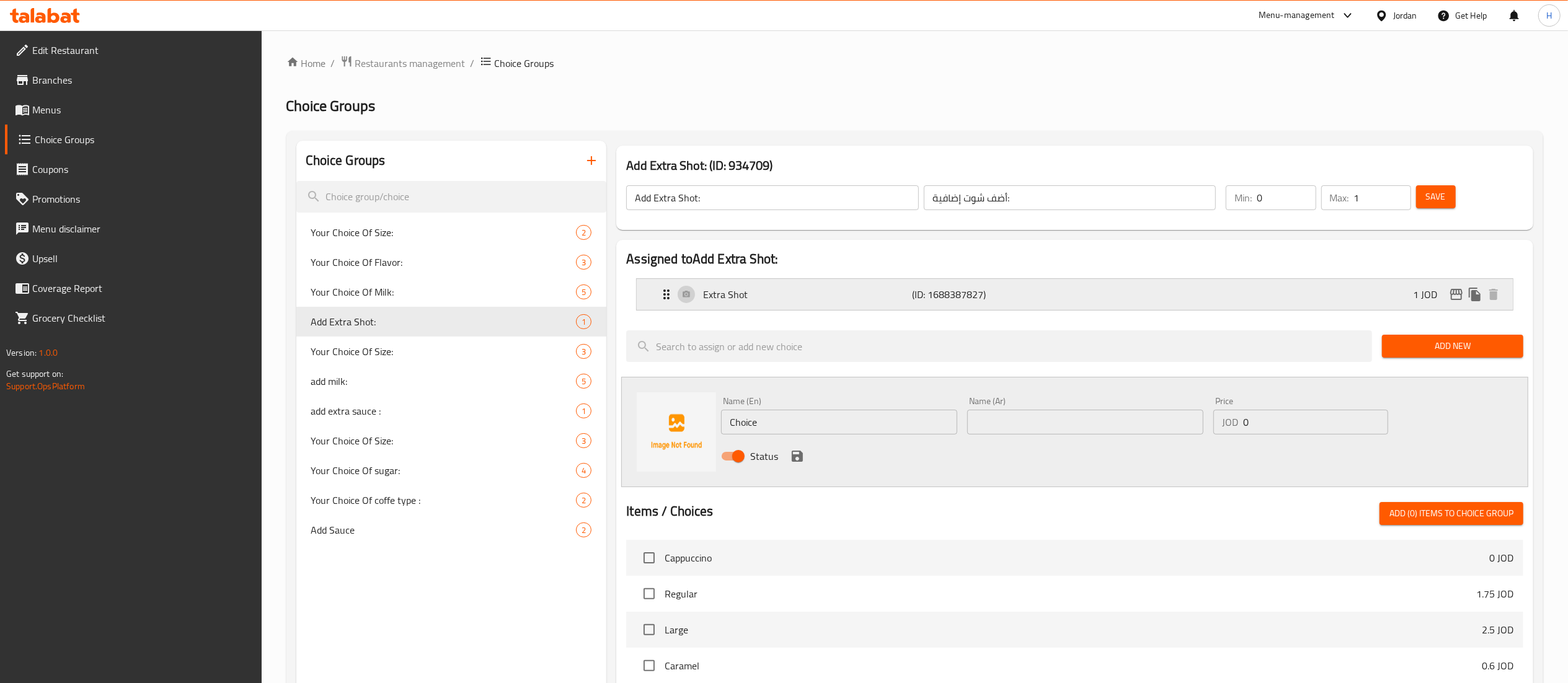
click at [719, 302] on p "Extra Shot" at bounding box center [807, 294] width 209 height 15
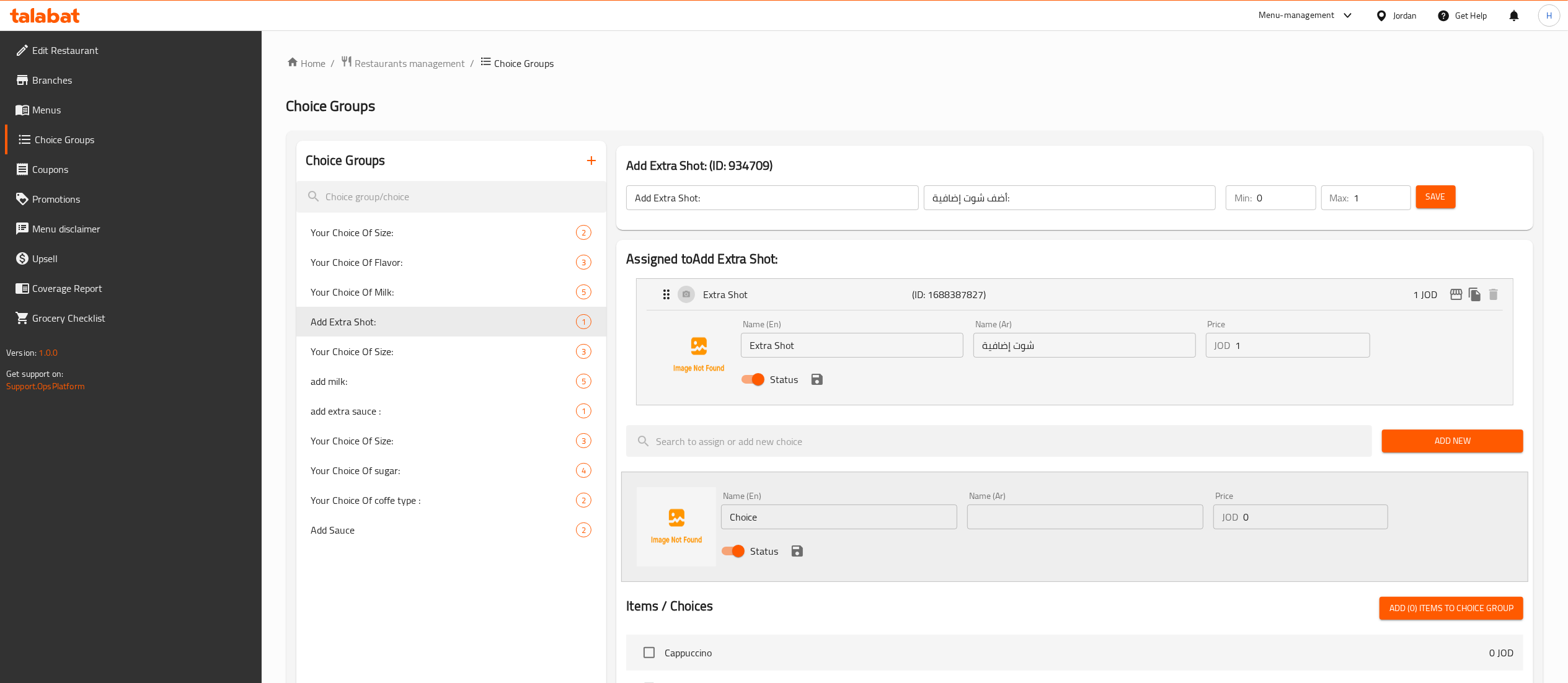
click at [745, 350] on input "Extra Shot" at bounding box center [852, 344] width 223 height 25
type input "1 Extra Shot"
click at [1073, 349] on input "شوت إضافية" at bounding box center [1085, 344] width 223 height 25
click at [982, 349] on input "شوت إضافية" at bounding box center [1085, 344] width 223 height 25
type input "1 شوت إضافية"
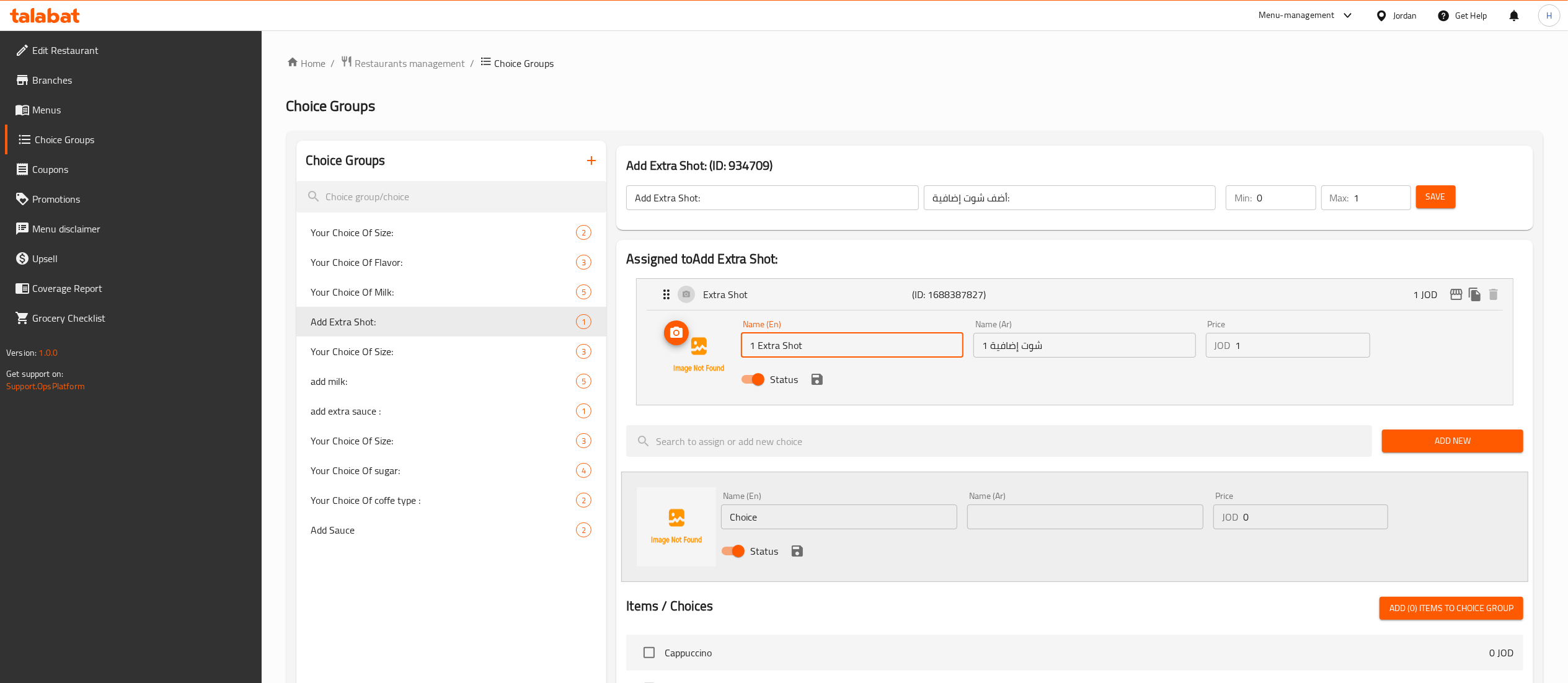
drag, startPoint x: 823, startPoint y: 341, endPoint x: 702, endPoint y: 342, distance: 121.0
click at [702, 342] on div "Name (En) 1 Extra Shot Name (En) Name (Ar) 1 شوت إضافية Name (Ar) Price JOD 1 P…" at bounding box center [1074, 354] width 836 height 85
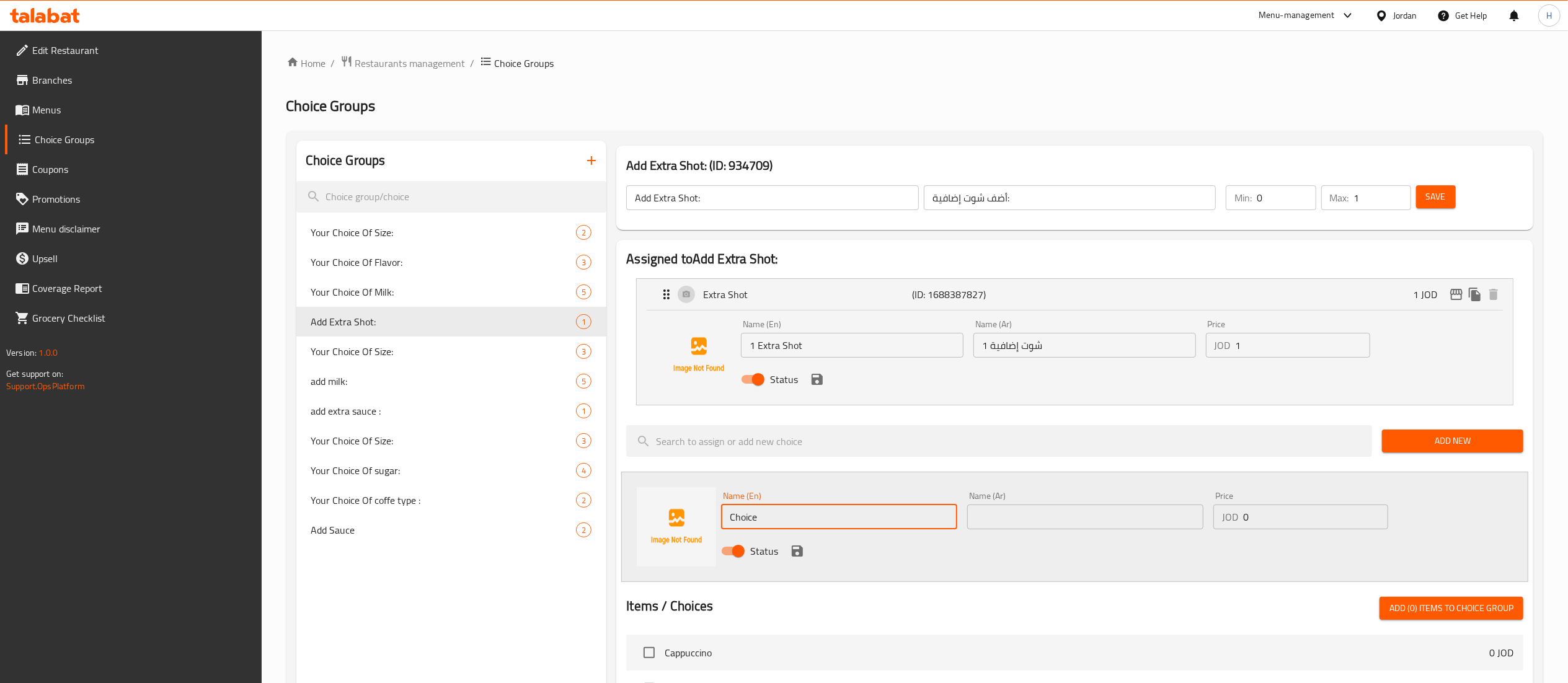
drag, startPoint x: 795, startPoint y: 527, endPoint x: 613, endPoint y: 526, distance: 182.0
click at [613, 526] on div "Assigned to Add Extra Shot: Extra Shot (ID: 1688387827) 1 JOD Name (En) 1 Extra…" at bounding box center [1074, 644] width 927 height 819
paste input "1 Extra Shot"
drag, startPoint x: 733, startPoint y: 511, endPoint x: 684, endPoint y: 514, distance: 49.1
click at [684, 514] on div "Name (En) 1 Extra Shot Name (En) Name (Ar) Name (Ar) Price JOD 0 Price Status" at bounding box center [1074, 527] width 907 height 111
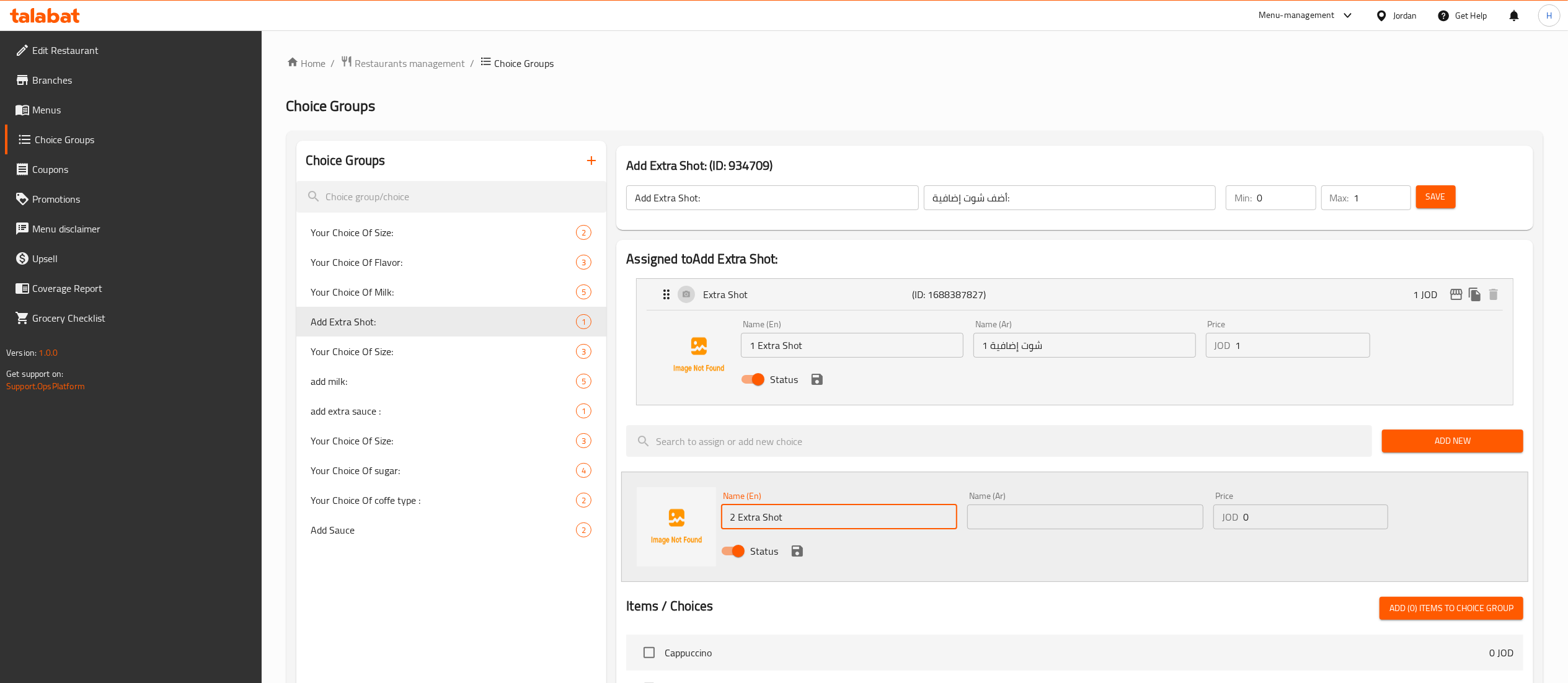
type input "2 Extra Shot"
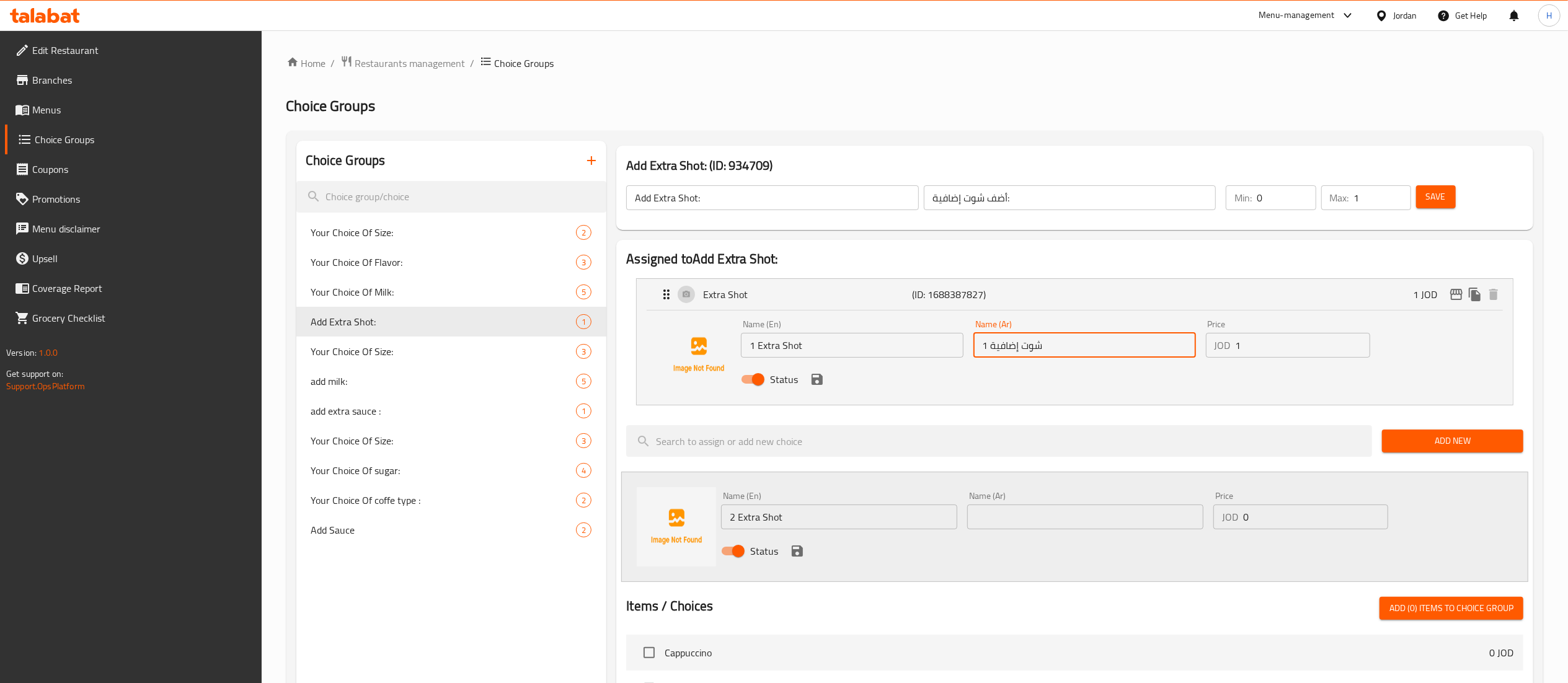
drag, startPoint x: 1074, startPoint y: 346, endPoint x: 873, endPoint y: 354, distance: 201.2
click at [873, 354] on div "Name (En) 1 Extra Shot Name (En) Name (Ar) 1 شوت إضافية Name (Ar) Price JOD 1 P…" at bounding box center [1084, 355] width 697 height 82
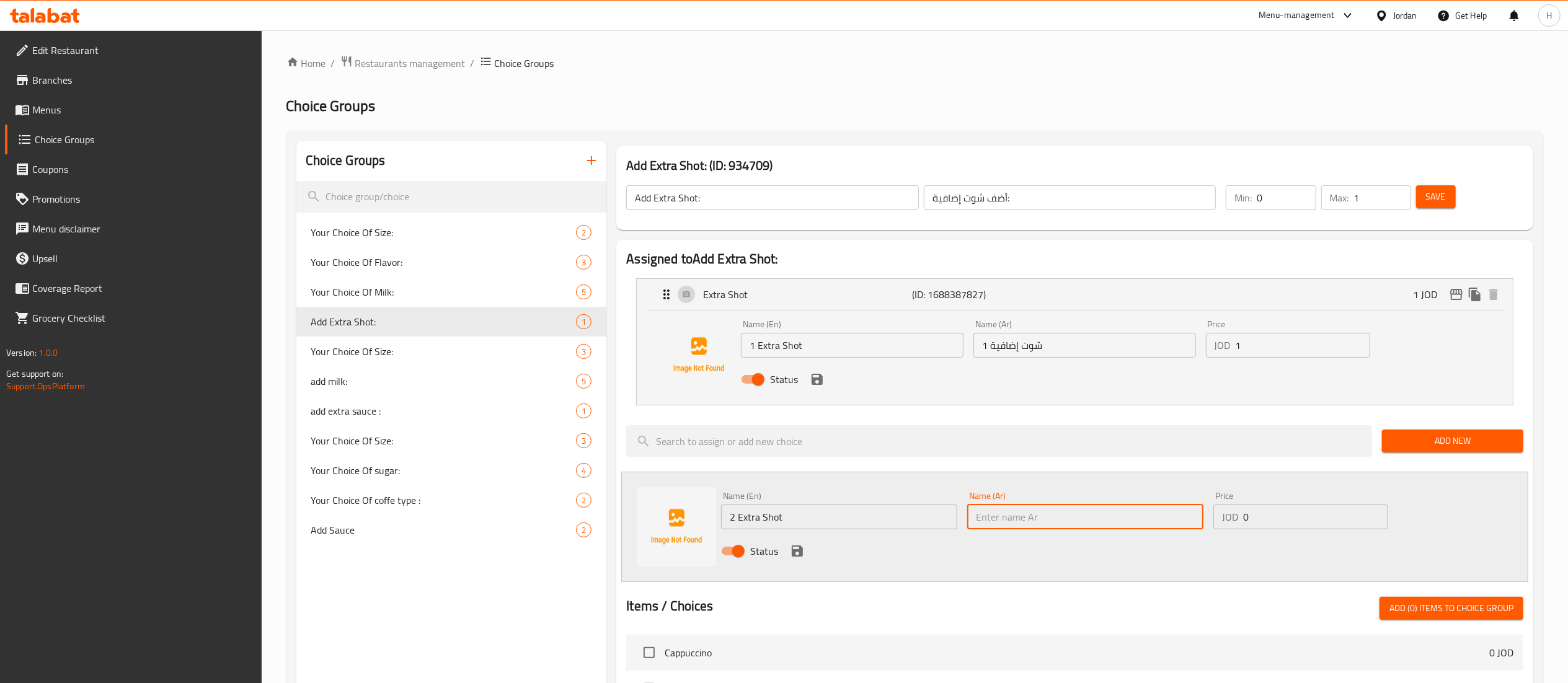
click at [1014, 514] on input "text" at bounding box center [1084, 517] width 236 height 25
paste input "1 شوت إضافية"
drag, startPoint x: 985, startPoint y: 525, endPoint x: 960, endPoint y: 523, distance: 25.1
click at [960, 523] on div "Name (En) 2 Extra Shot Name (En) Name (Ar) 1 شوت إضافية Name (Ar) Price JOD 0 P…" at bounding box center [1085, 528] width 739 height 82
type input "2 شوت إضافية"
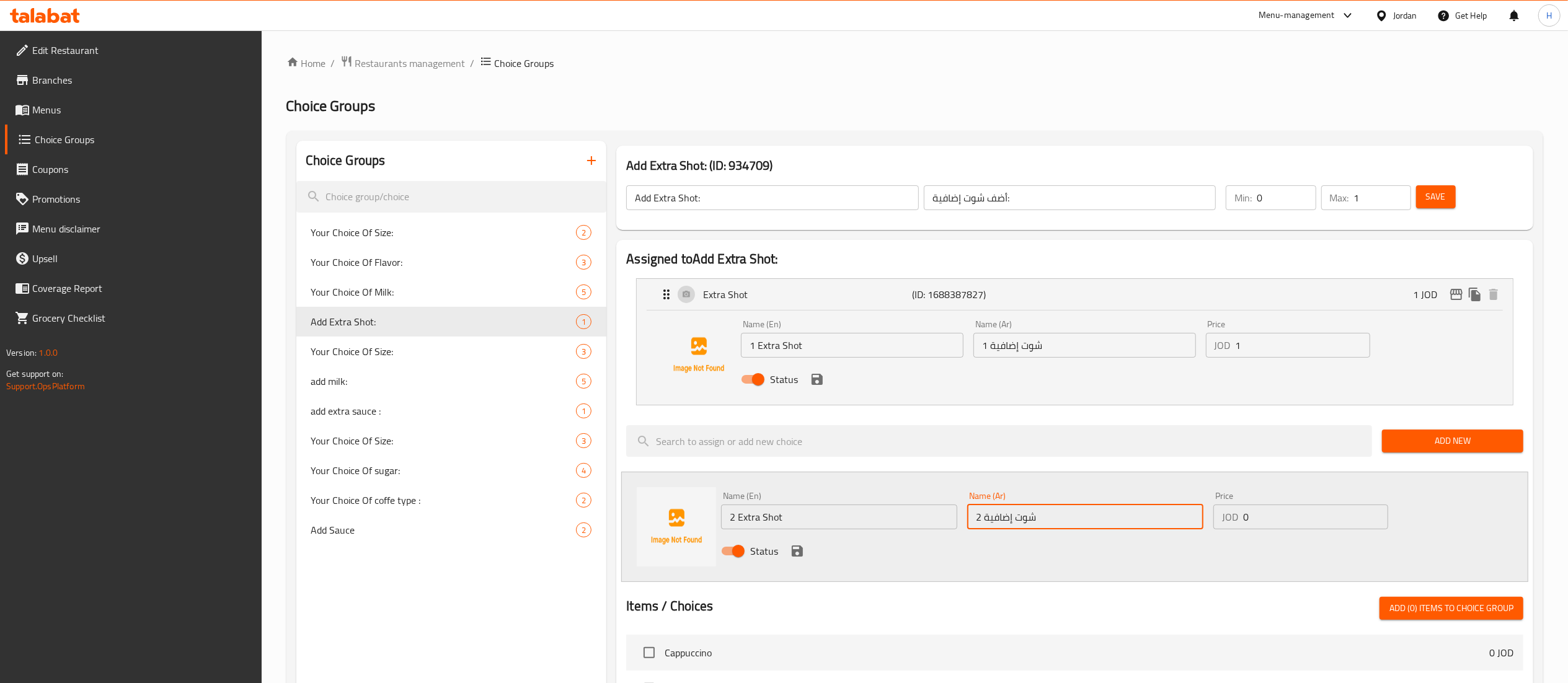
click at [1027, 574] on div "Name (En) 2 Extra Shot Name (En) Name (Ar) 2 شوت إضافية Name (Ar) Price JOD 0 P…" at bounding box center [1074, 527] width 907 height 111
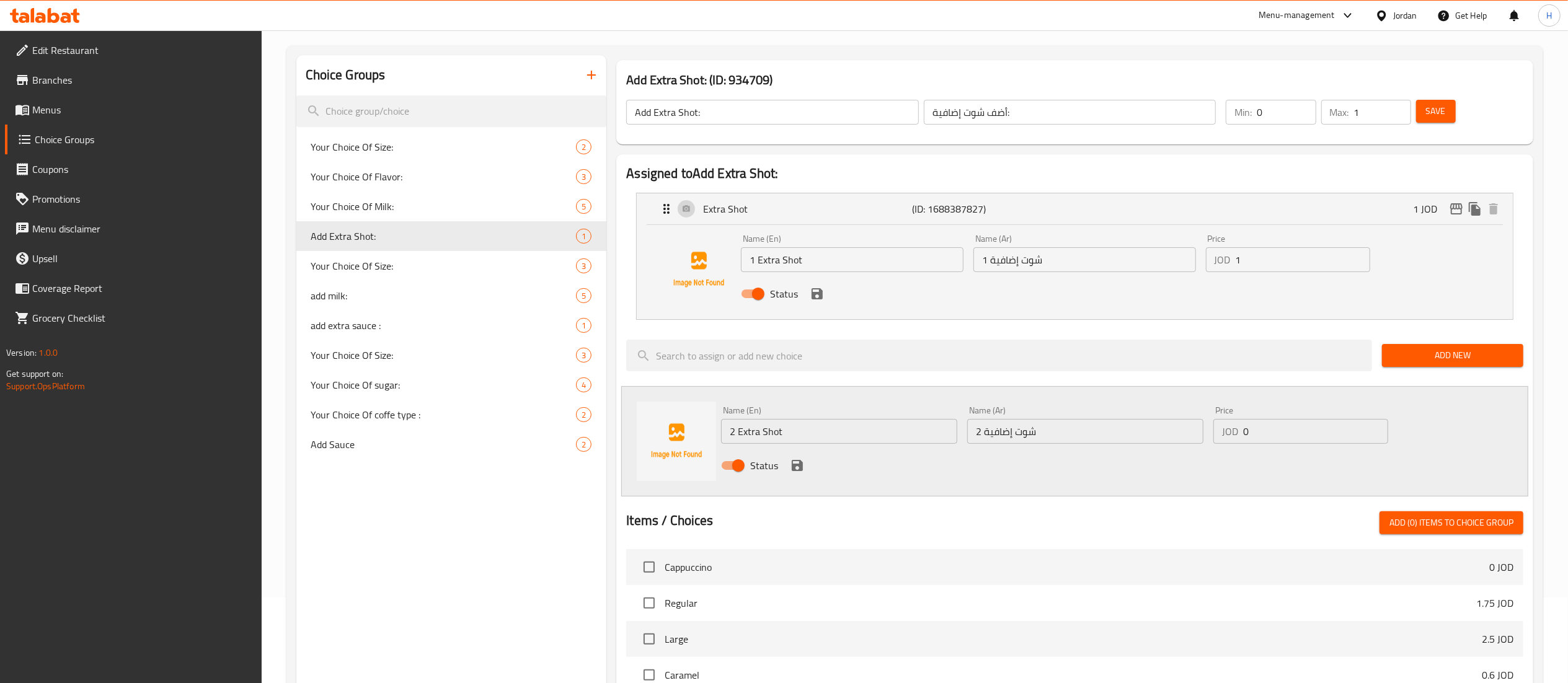
scroll to position [124, 0]
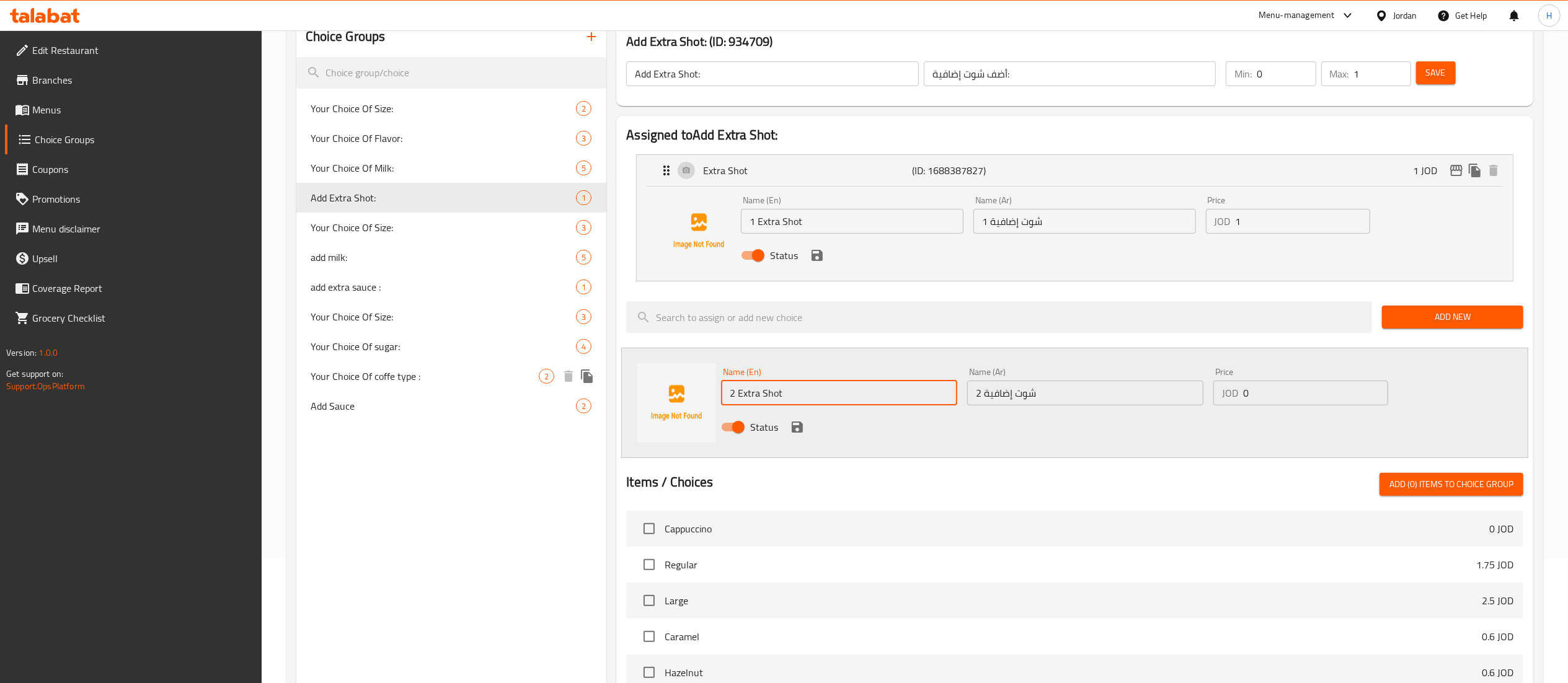
drag, startPoint x: 799, startPoint y: 401, endPoint x: 433, endPoint y: 368, distance: 367.5
click at [434, 376] on div "Choice Groups Your Choice Of Size: 2 Your Choice Of Flavor: 3 Your Choice Of Mi…" at bounding box center [917, 517] width 1241 height 1001
click at [1432, 320] on span "Add New" at bounding box center [1453, 318] width 121 height 16
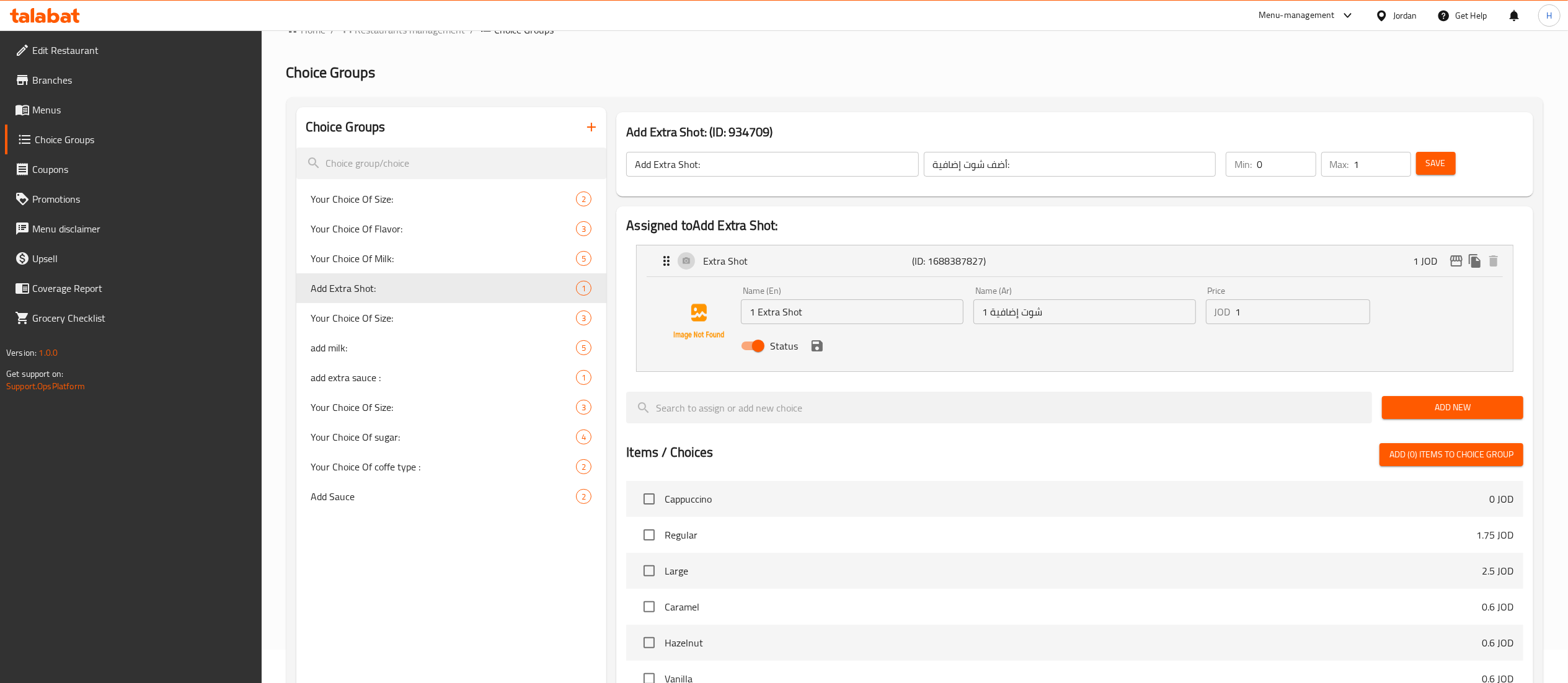
scroll to position [0, 0]
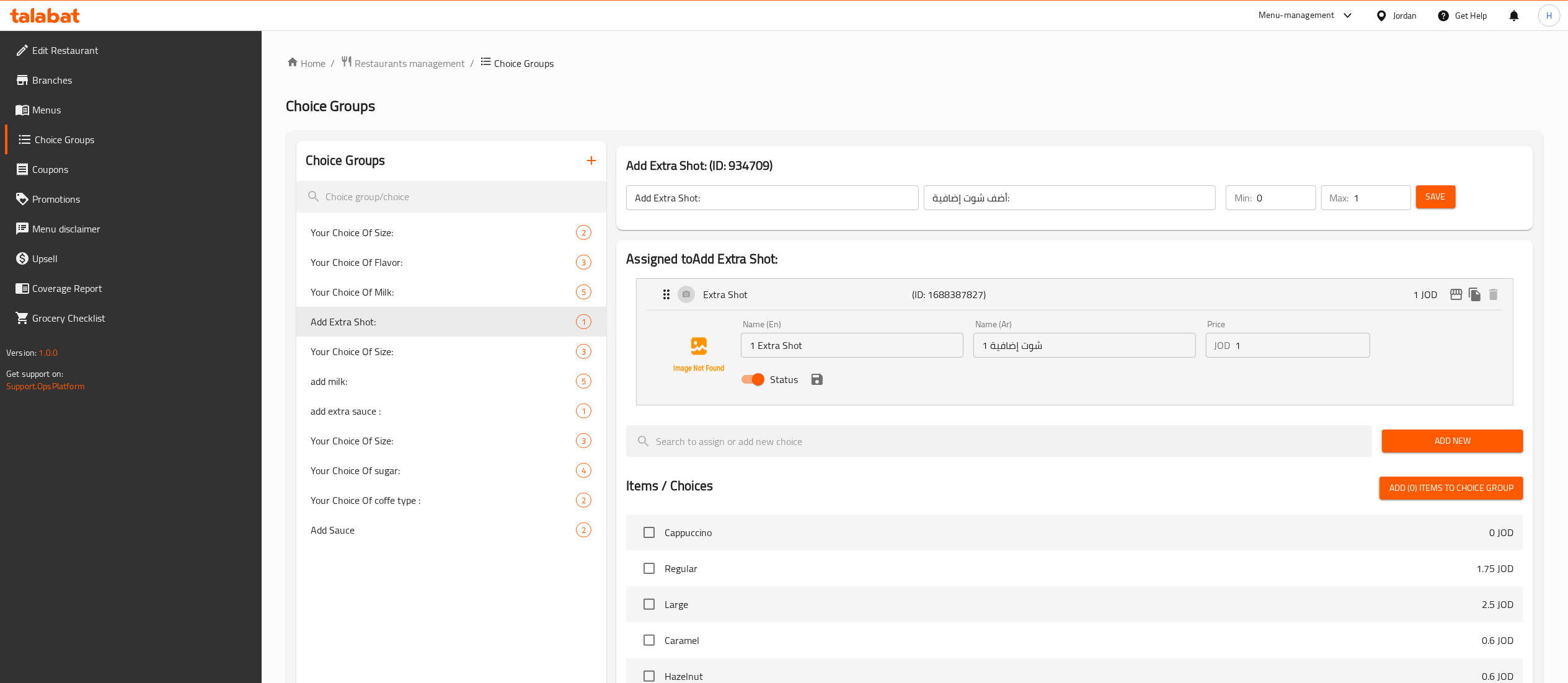
click at [814, 382] on icon "save" at bounding box center [816, 379] width 15 height 15
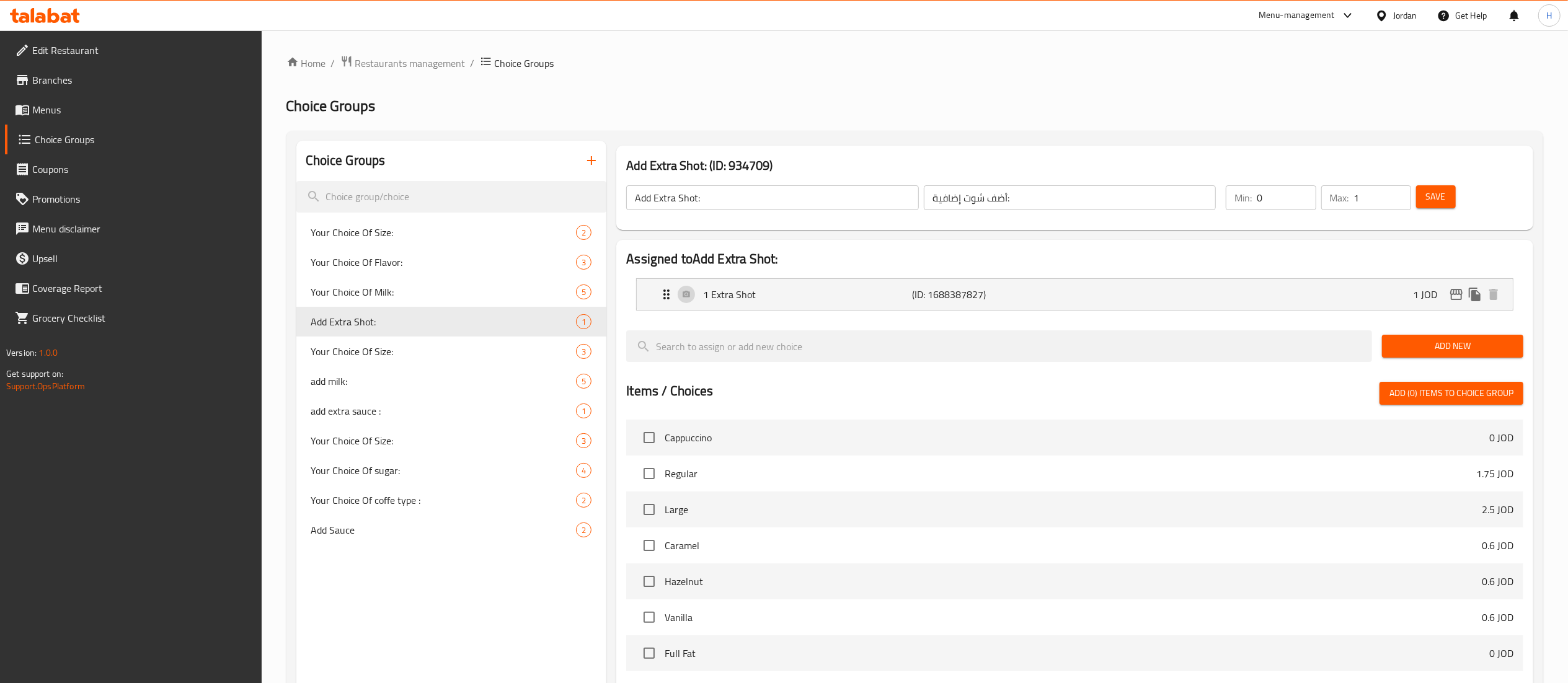
click at [1439, 340] on span "Add New" at bounding box center [1453, 346] width 121 height 16
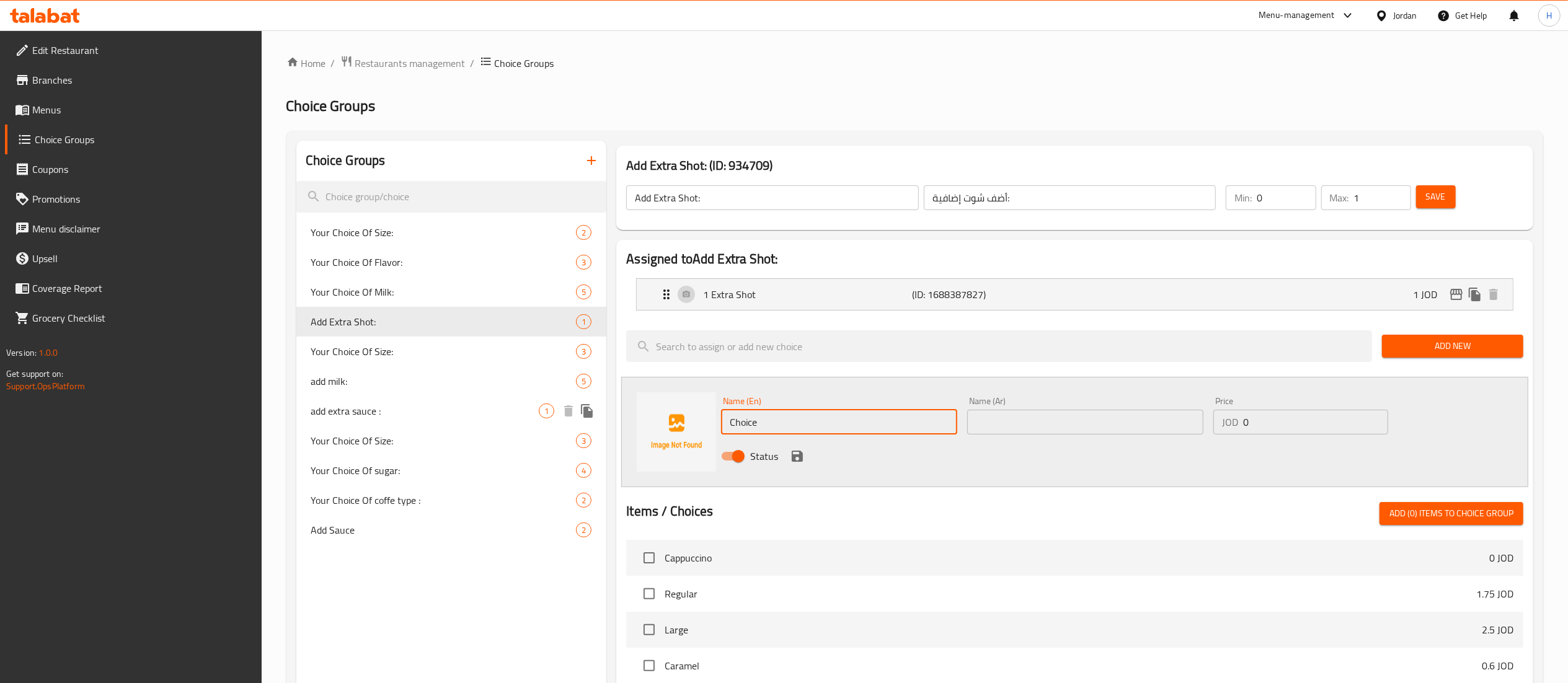
drag, startPoint x: 807, startPoint y: 415, endPoint x: 306, endPoint y: 391, distance: 501.6
click at [306, 391] on div "Choice Groups Your Choice Of Size: 2 Your Choice Of Flavor: 3 Your Choice Of Mi…" at bounding box center [917, 593] width 1241 height 906
paste input "2 Extra Shot"
type input "2 Extra Shot"
click at [1034, 428] on input "text" at bounding box center [1084, 422] width 236 height 25
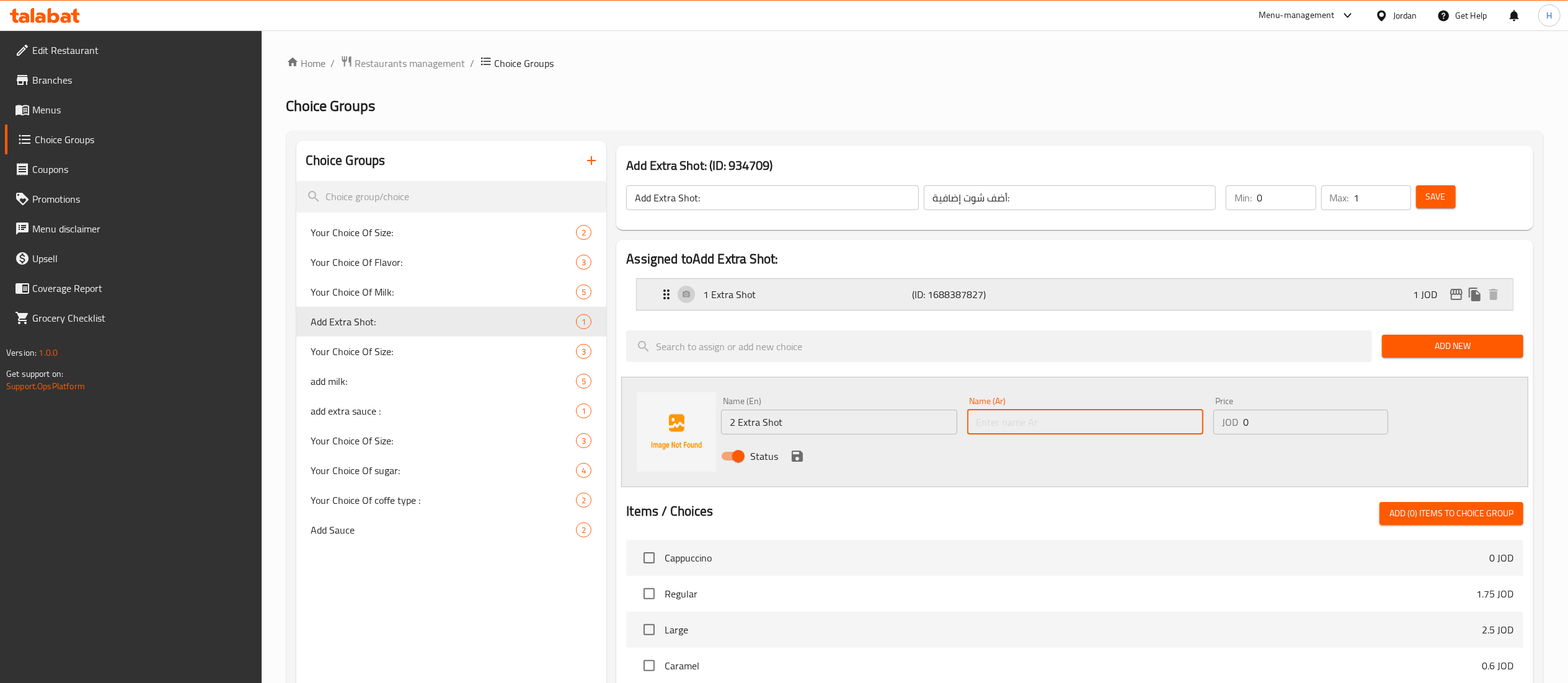
click at [839, 293] on p "1 Extra Shot" at bounding box center [807, 294] width 209 height 15
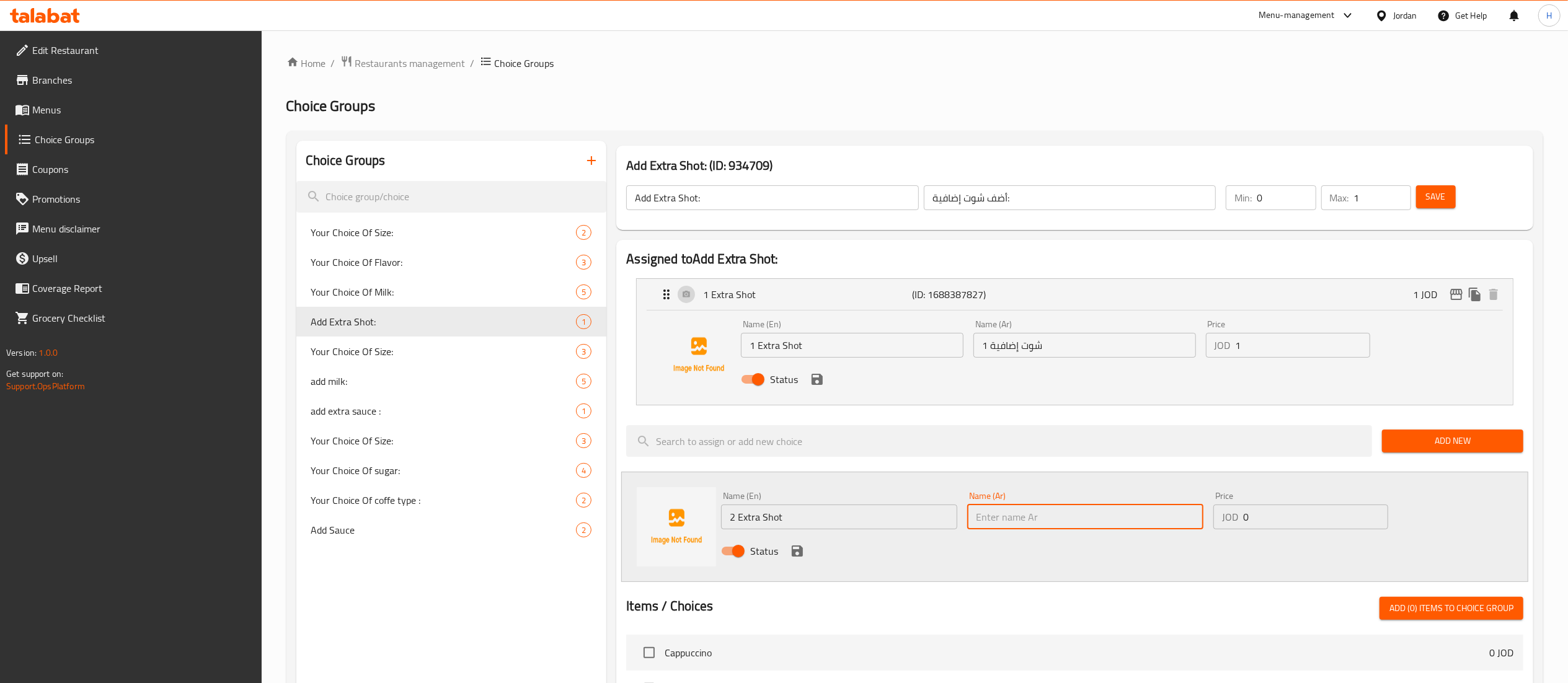
click at [1008, 346] on input "1 شوت إضافية" at bounding box center [1085, 344] width 223 height 25
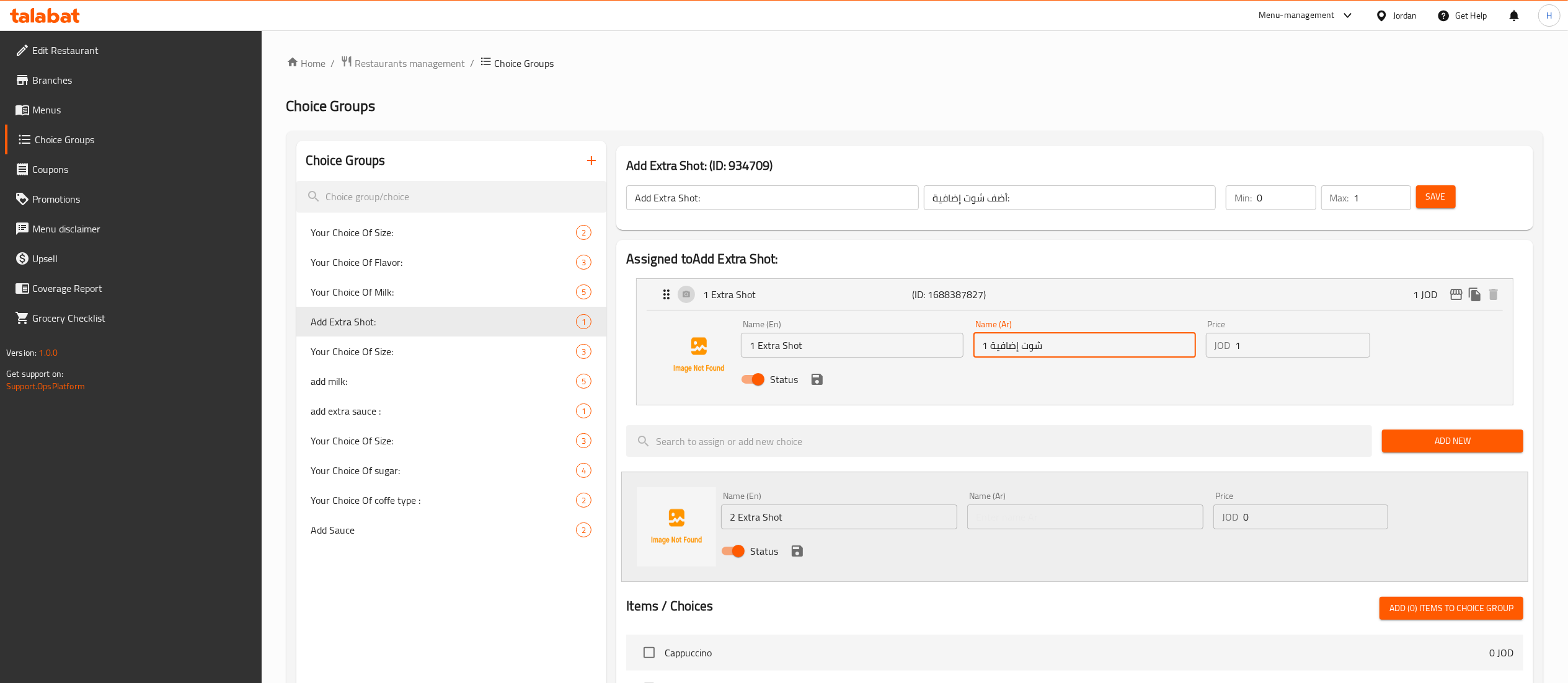
click at [1008, 346] on input "1 شوت إضافية" at bounding box center [1085, 344] width 223 height 25
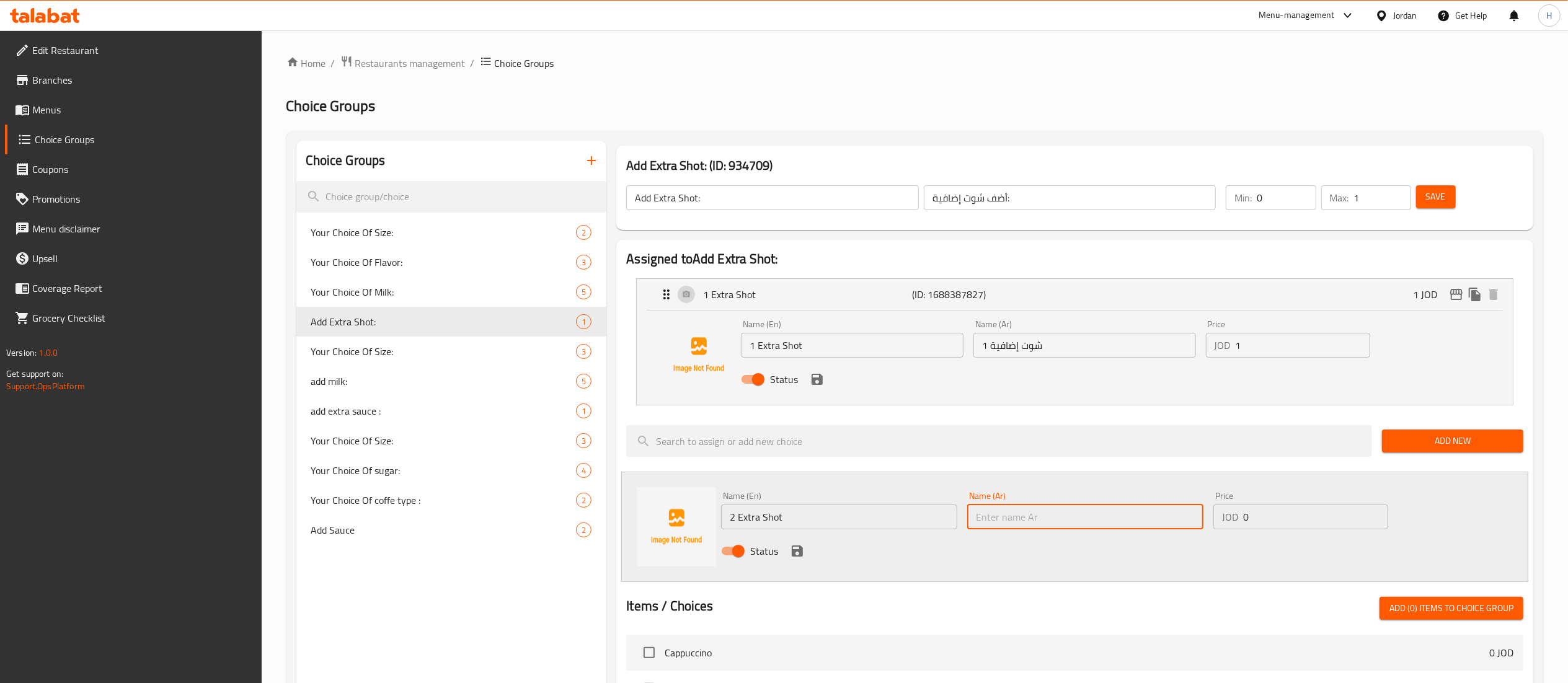
drag, startPoint x: 1019, startPoint y: 520, endPoint x: 1010, endPoint y: 520, distance: 9.0
click at [1019, 520] on input "text" at bounding box center [1084, 517] width 236 height 25
paste input "1 شوت إضافية"
drag, startPoint x: 985, startPoint y: 515, endPoint x: 966, endPoint y: 525, distance: 21.5
click at [953, 519] on div "Name (En) 2 Extra Shot Name (En) Name (Ar) 1 شوت إضافية Name (Ar) Price JOD 0 P…" at bounding box center [1085, 528] width 739 height 82
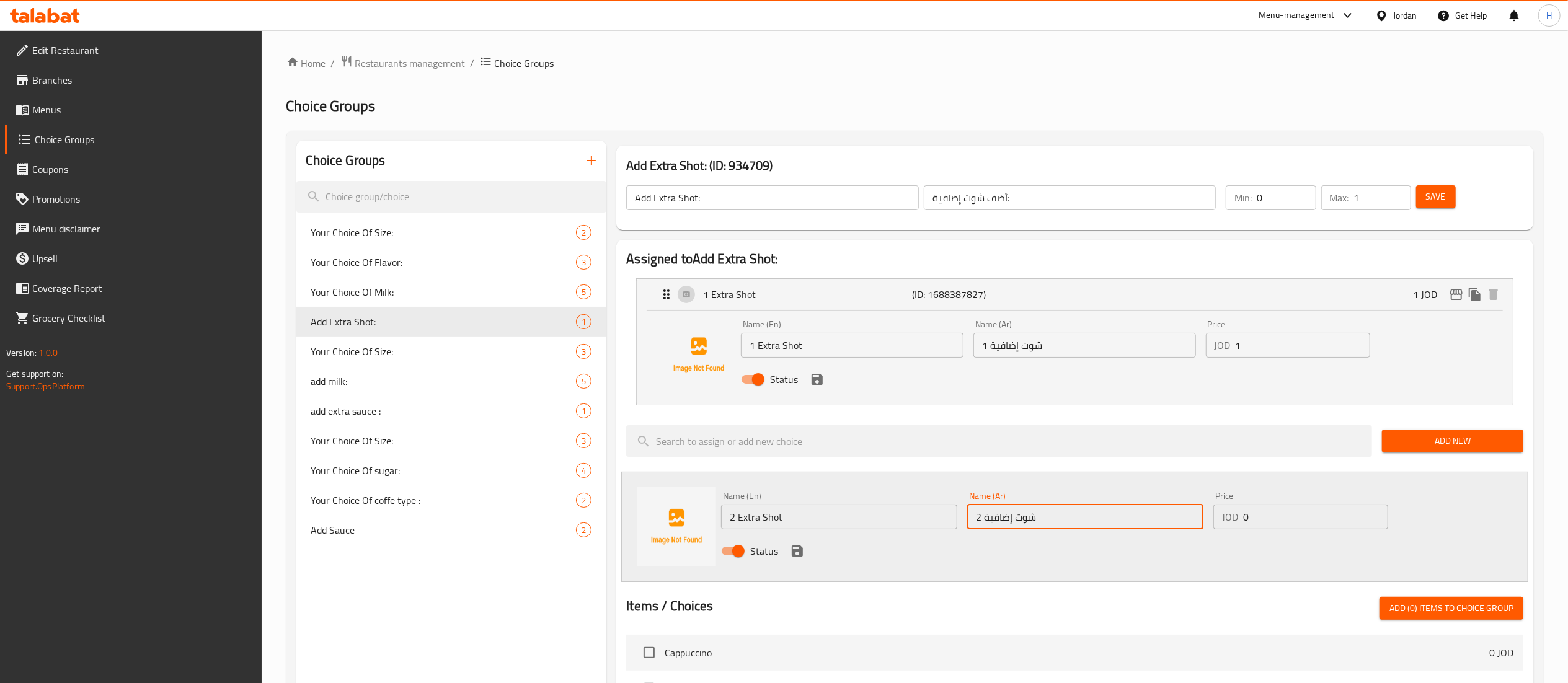
type input "2 شوت إضافية"
drag, startPoint x: 988, startPoint y: 572, endPoint x: 972, endPoint y: 572, distance: 16.0
click at [985, 572] on div "Name (En) 2 Extra Shot Name (En) Name (Ar) 2 شوت إضافية Name (Ar) Price JOD 0 P…" at bounding box center [1074, 527] width 907 height 111
click at [792, 552] on icon "save" at bounding box center [796, 551] width 11 height 11
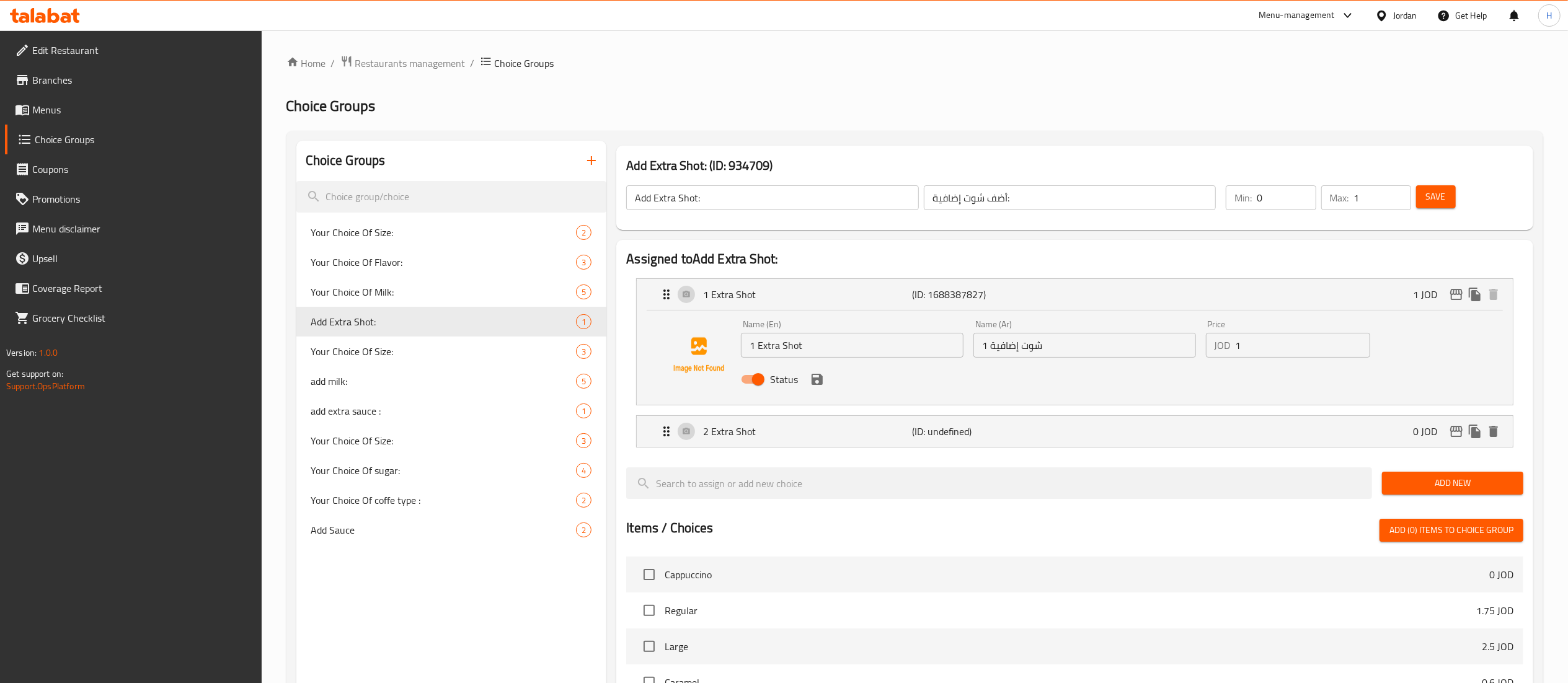
click at [1397, 486] on span "Add New" at bounding box center [1453, 484] width 121 height 16
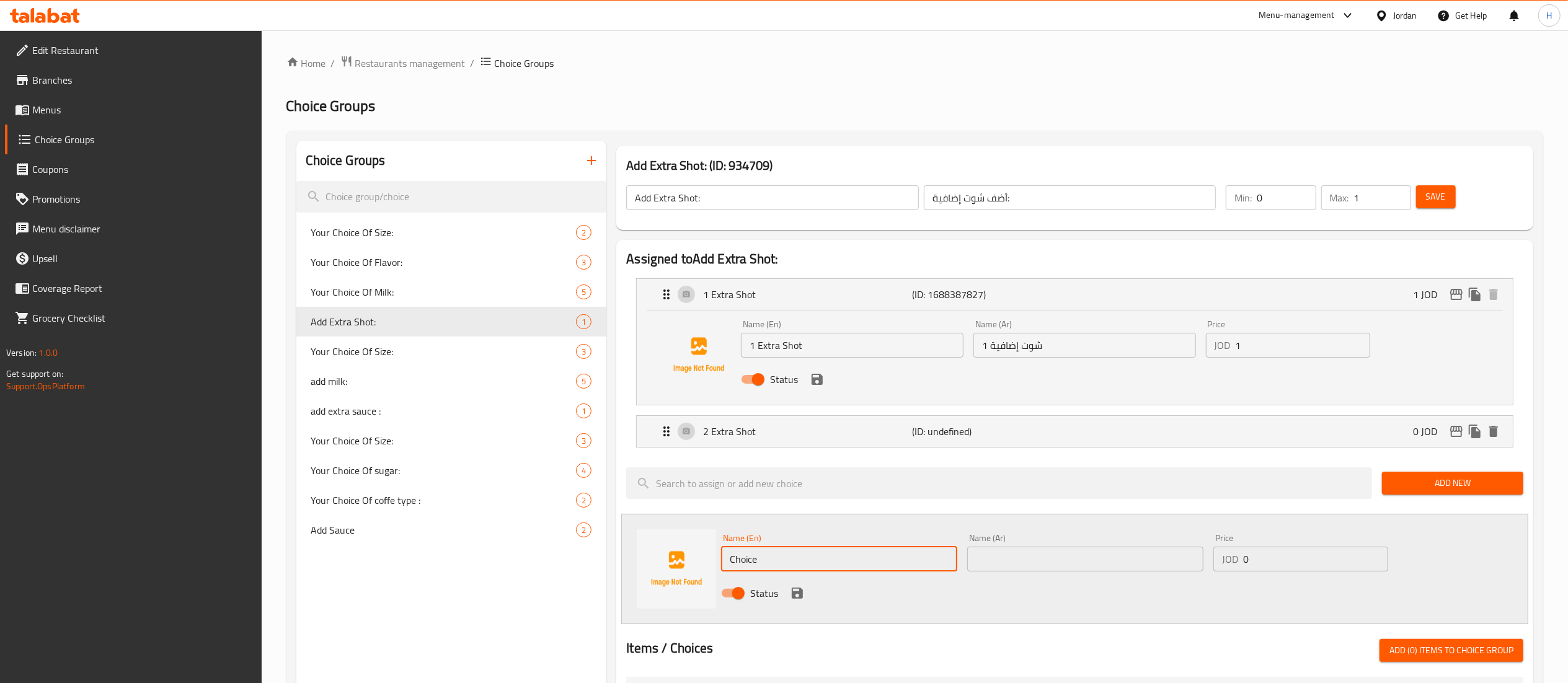
drag, startPoint x: 723, startPoint y: 568, endPoint x: 606, endPoint y: 555, distance: 117.7
click at [606, 555] on div "Add Extra Shot: (ID: 934709) Add Extra Shot: ​ أضف شوت إضافية: ​ Min: 0 ​ Max: …" at bounding box center [1072, 661] width 932 height 1042
paste input "1 شوت إضافية"
type input "1 شوت إضافية"
click at [990, 560] on input "text" at bounding box center [1084, 559] width 236 height 25
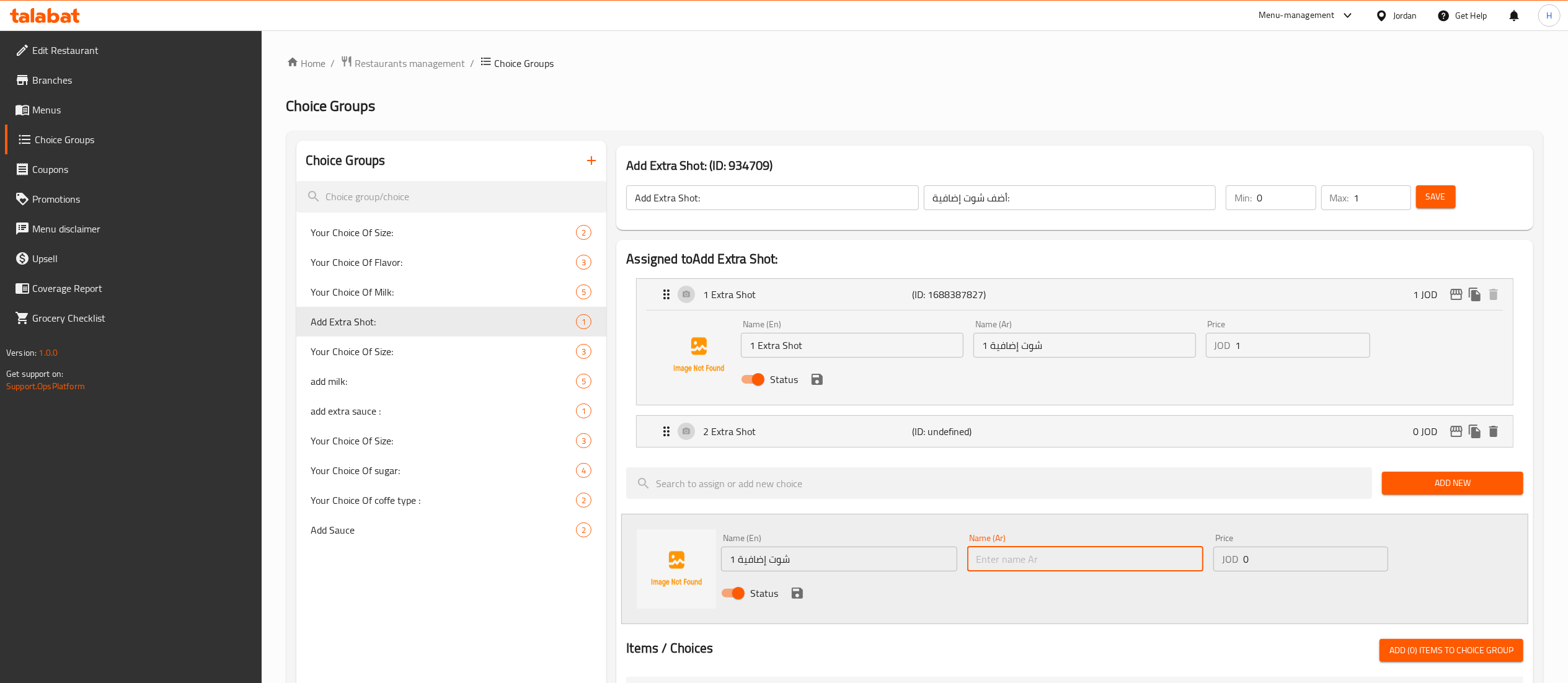
paste input "1 شوت إضافية"
click at [977, 565] on input "1 شوت إضافية" at bounding box center [1084, 559] width 236 height 25
type input "3 شوت إضافية"
drag, startPoint x: 810, startPoint y: 558, endPoint x: 540, endPoint y: 560, distance: 270.0
click at [540, 560] on div "Choice Groups Your Choice Of Size: 2 Your Choice Of Flavor: 3 Your Choice Of Mi…" at bounding box center [917, 661] width 1241 height 1042
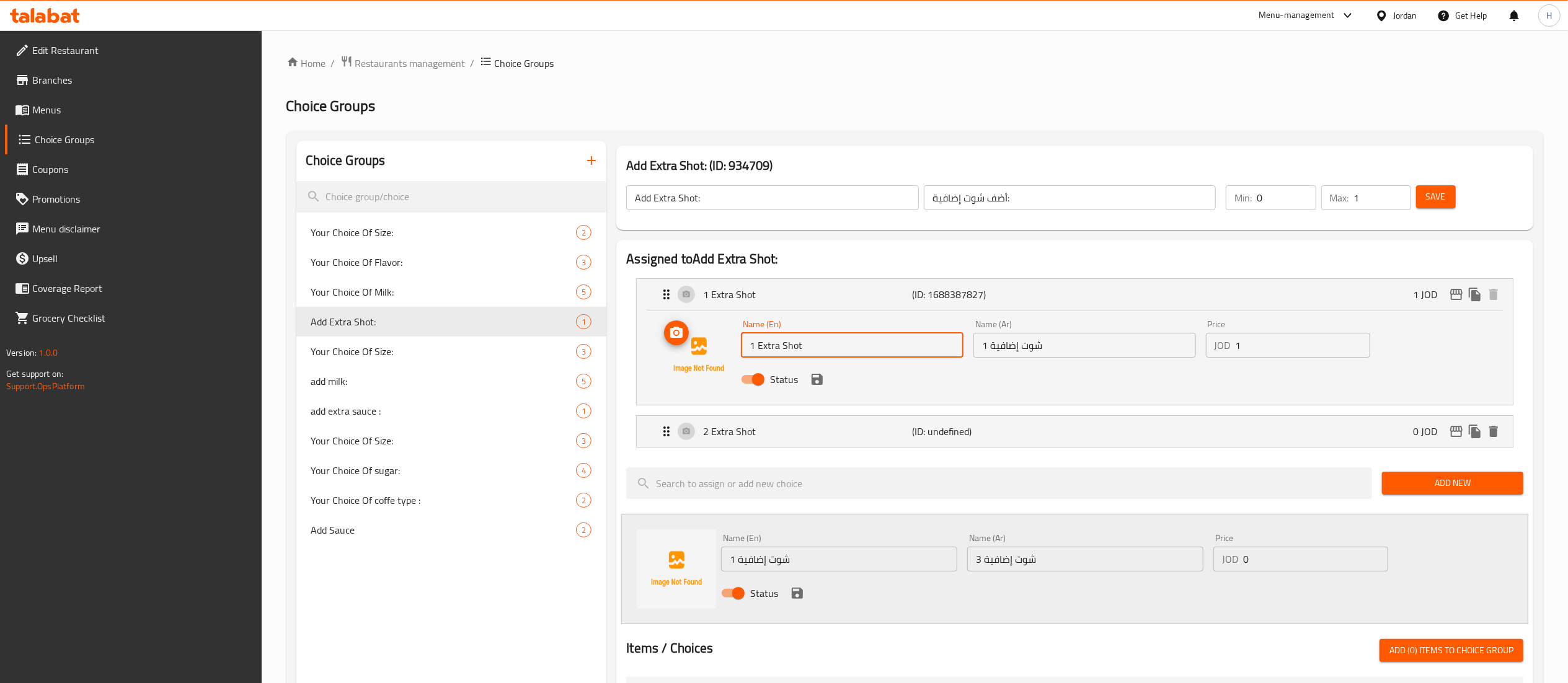
drag, startPoint x: 829, startPoint y: 347, endPoint x: 732, endPoint y: 344, distance: 97.0
click at [732, 344] on div "Name (En) 1 Extra Shot Name (En) Name (Ar) 1 شوت إضافية Name (Ar) Price JOD 1 P…" at bounding box center [1074, 354] width 836 height 85
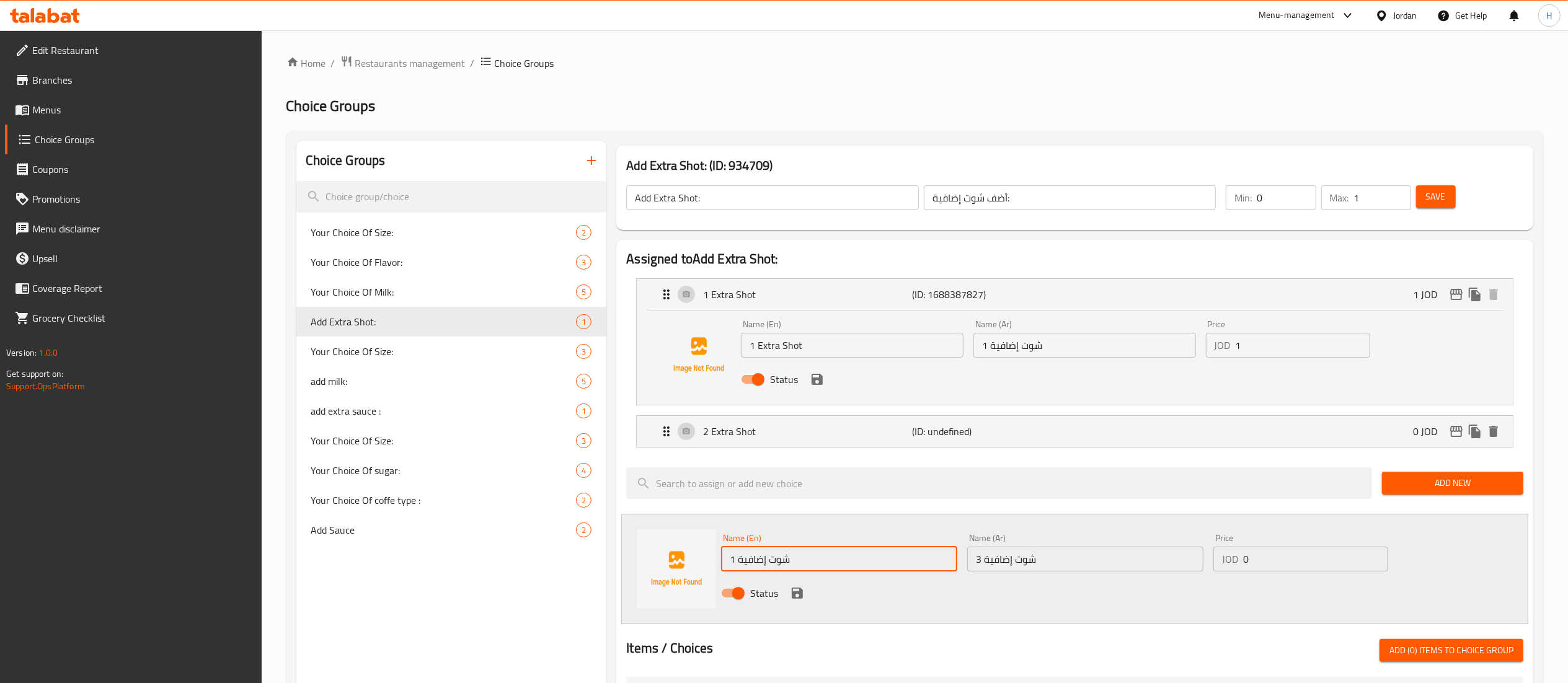
drag, startPoint x: 818, startPoint y: 568, endPoint x: 559, endPoint y: 558, distance: 259.2
click at [559, 558] on div "Choice Groups Your Choice Of Size: 2 Your Choice Of Flavor: 3 Your Choice Of Mi…" at bounding box center [917, 661] width 1241 height 1042
paste input "1 Extra Shot"
click at [732, 558] on input "1 Extra Shot" at bounding box center [838, 559] width 236 height 25
type input "3 Extra Shot"
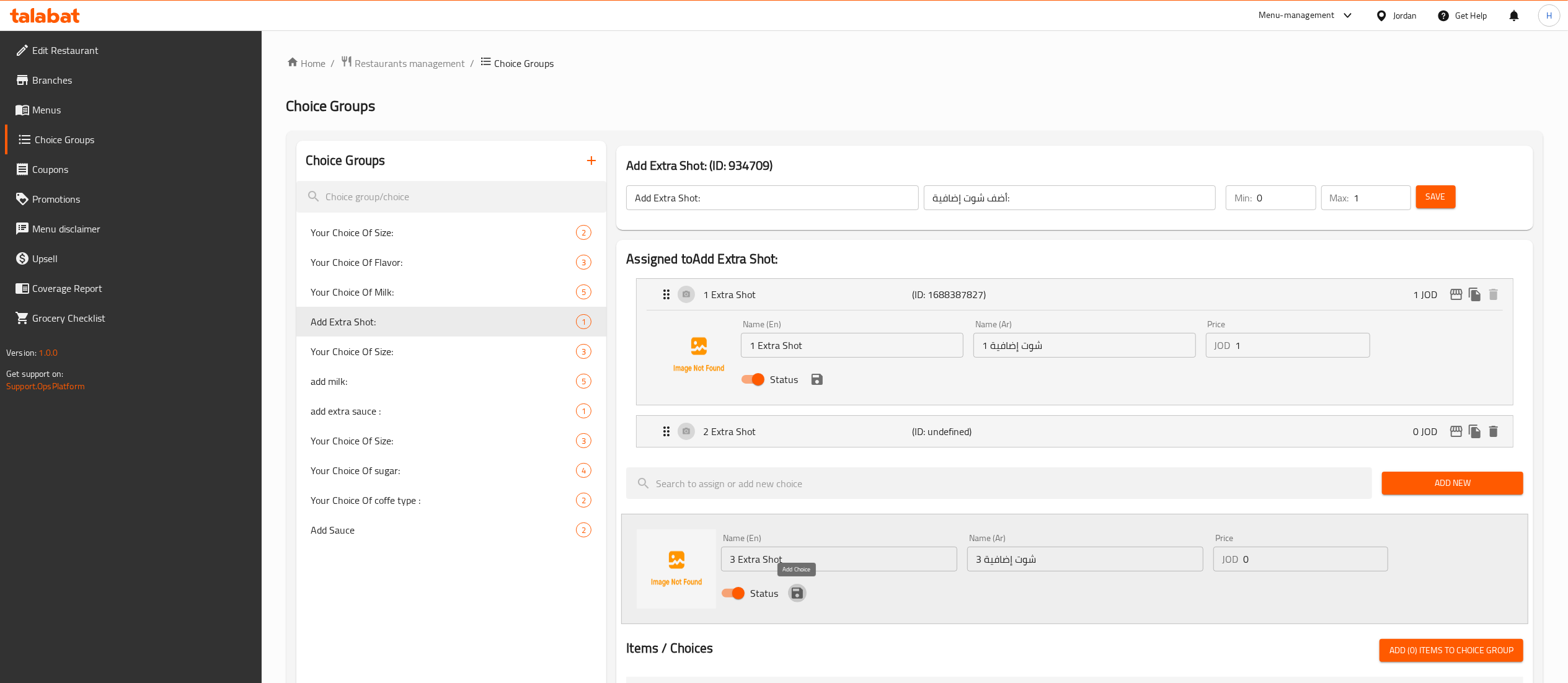
click at [792, 594] on icon "save" at bounding box center [796, 592] width 11 height 11
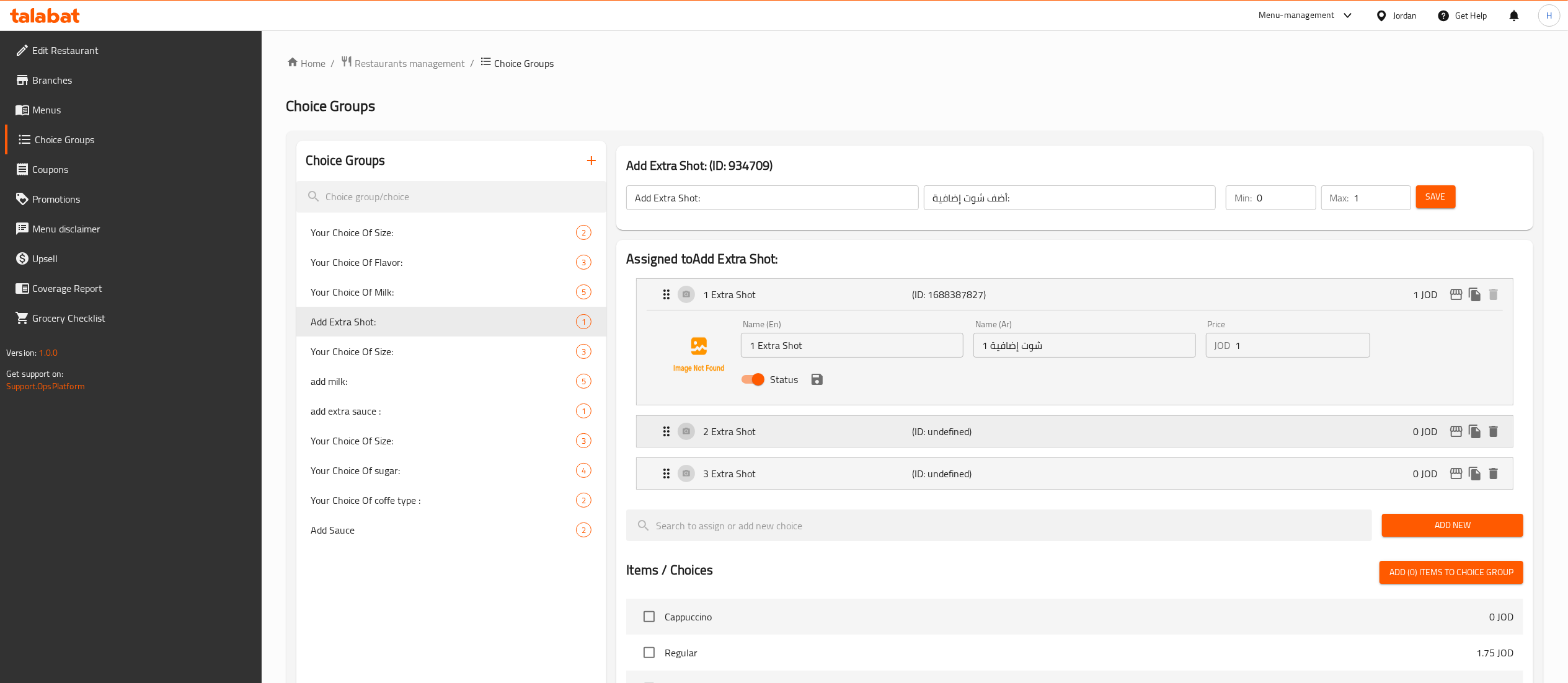
click at [1368, 425] on div "2 Extra Shot (ID: undefined) 0 JOD" at bounding box center [1078, 431] width 838 height 31
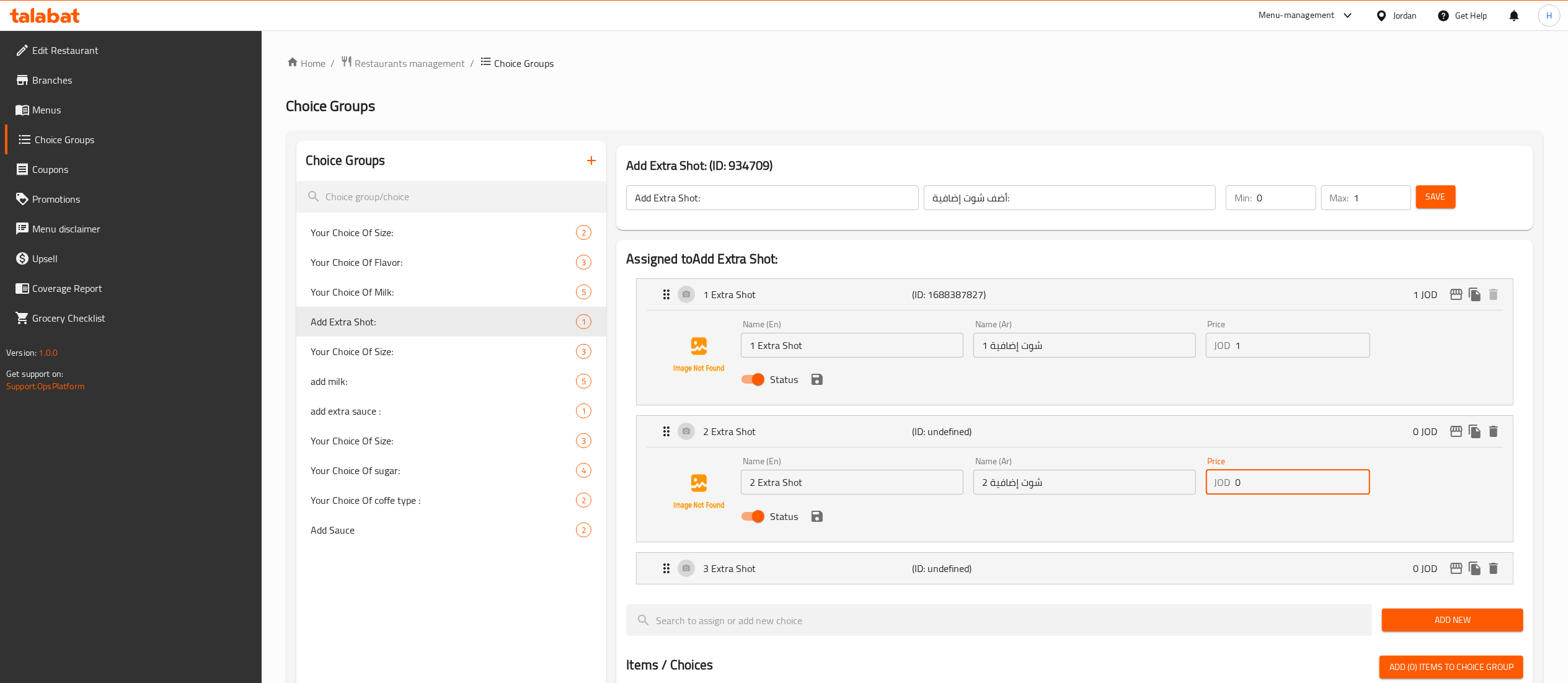
drag, startPoint x: 1245, startPoint y: 489, endPoint x: 1194, endPoint y: 486, distance: 51.1
click at [1169, 478] on div "Name (En) 2 Extra Shot Name (En) Name (Ar) 2 شوت إضافية Name (Ar) Price JOD 0 P…" at bounding box center [1084, 493] width 697 height 82
click at [1283, 566] on div "3 Extra Shot (ID: undefined) 0 JOD" at bounding box center [1078, 568] width 838 height 31
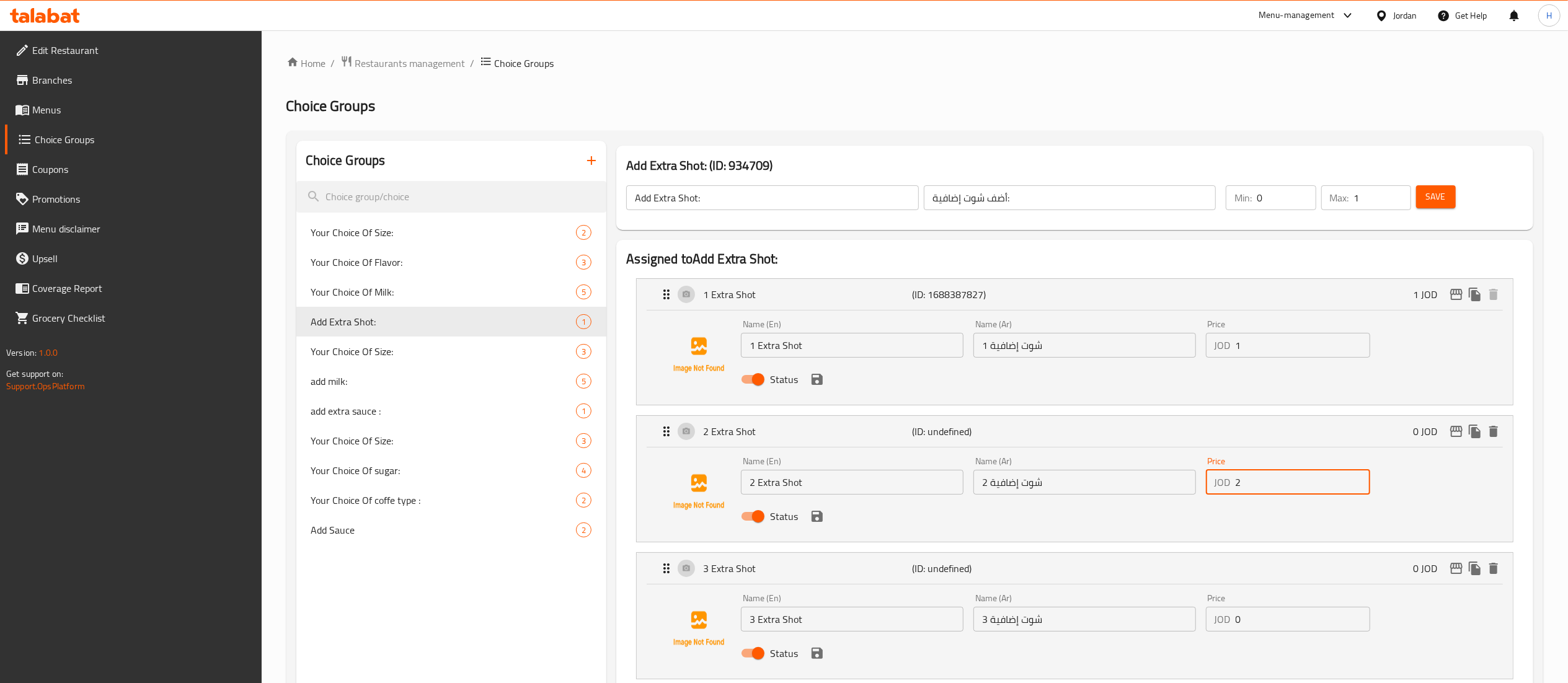
type input "2"
drag, startPoint x: 1255, startPoint y: 621, endPoint x: 1124, endPoint y: 598, distance: 133.0
click at [1124, 598] on div "Name (En) 3 Extra Shot Name (En) Name (Ar) 3 شوت إضافية Name (Ar) Price JOD 0 P…" at bounding box center [1084, 629] width 697 height 82
click at [819, 658] on icon "save" at bounding box center [816, 653] width 11 height 11
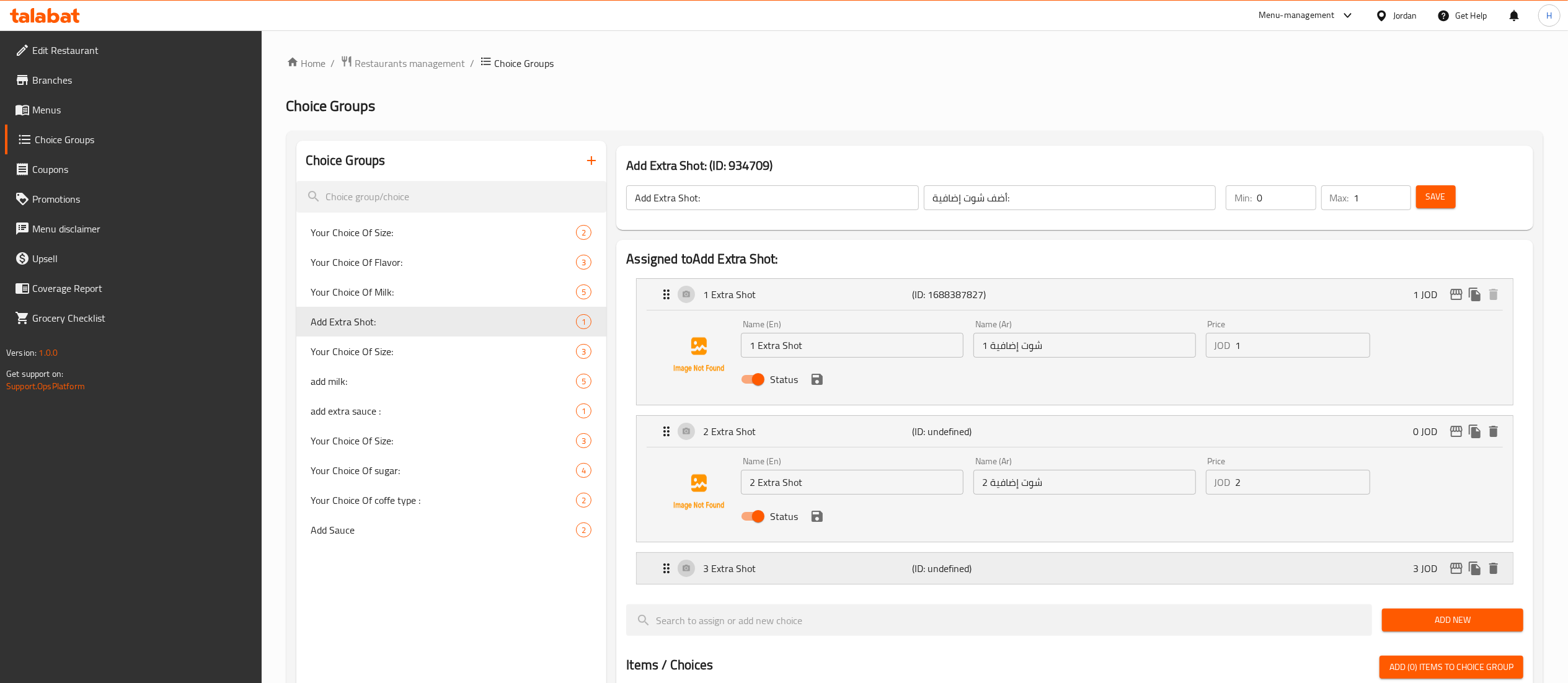
type input "3"
click at [816, 519] on icon "save" at bounding box center [816, 516] width 15 height 15
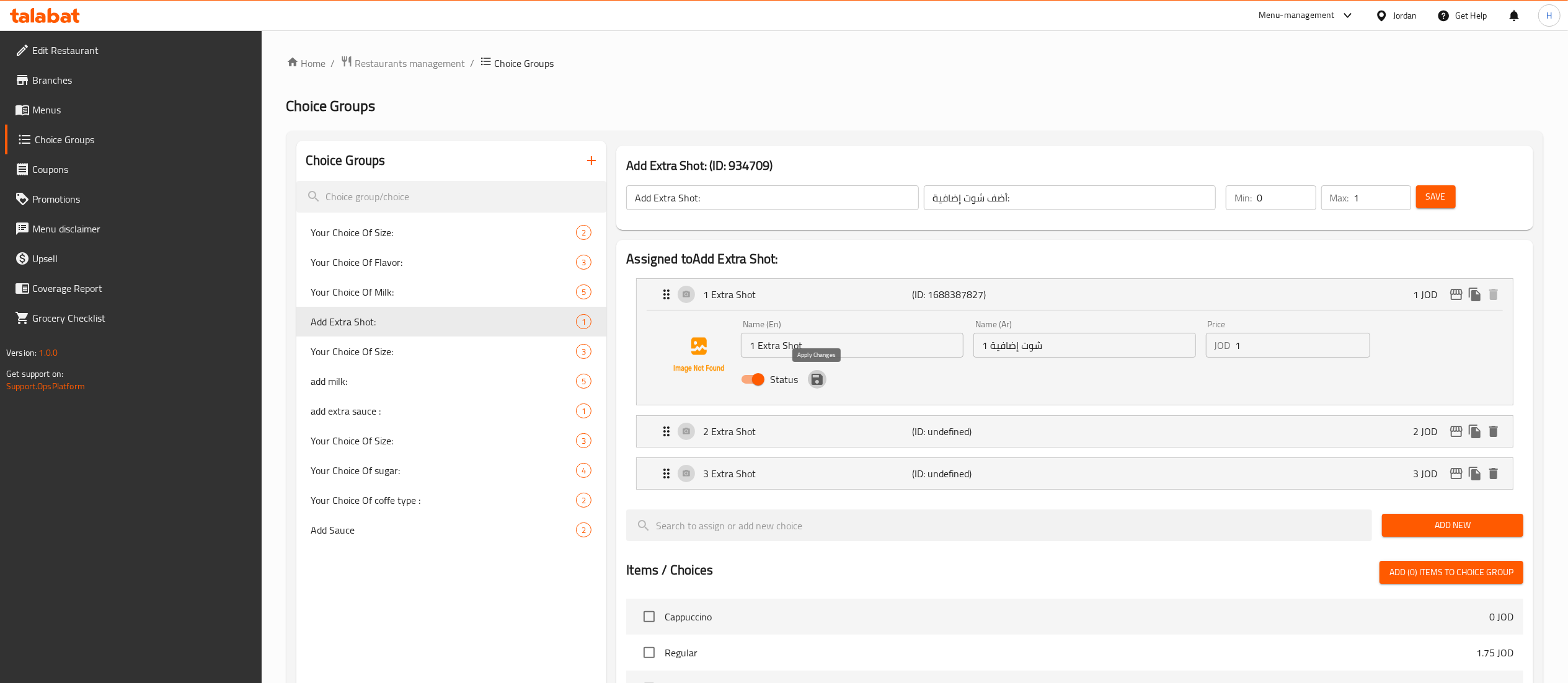
click at [817, 379] on icon "save" at bounding box center [816, 378] width 11 height 11
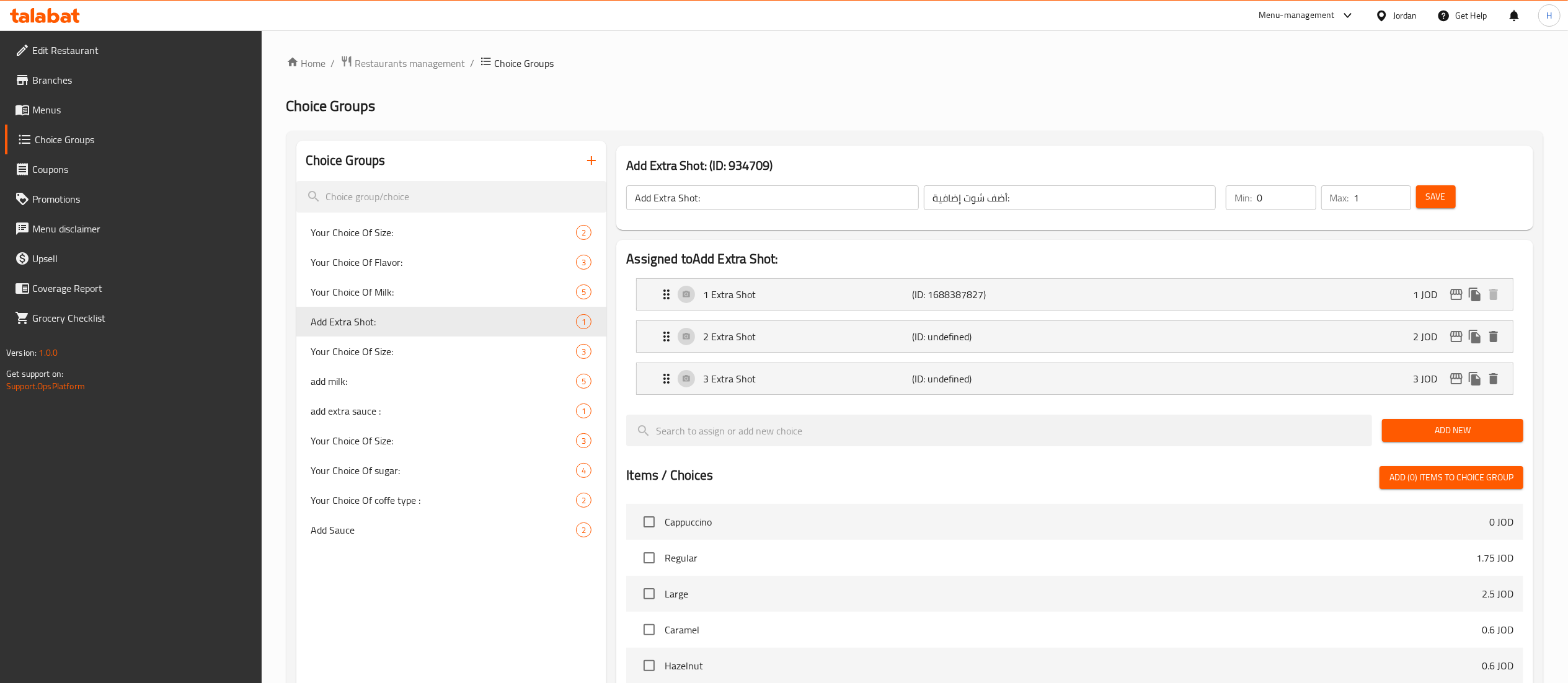
click at [1429, 202] on span "Save" at bounding box center [1436, 197] width 20 height 16
click at [1449, 98] on h2 "Choice Groups" at bounding box center [915, 107] width 1256 height 20
click at [1443, 199] on span "Save" at bounding box center [1436, 197] width 20 height 16
drag, startPoint x: 1376, startPoint y: 75, endPoint x: 1229, endPoint y: 50, distance: 149.1
click at [1376, 75] on div "Home / Restaurants management / Choice Groups Choice Groups Choice Groups Your …" at bounding box center [915, 537] width 1256 height 965
